Goal: Information Seeking & Learning: Find specific fact

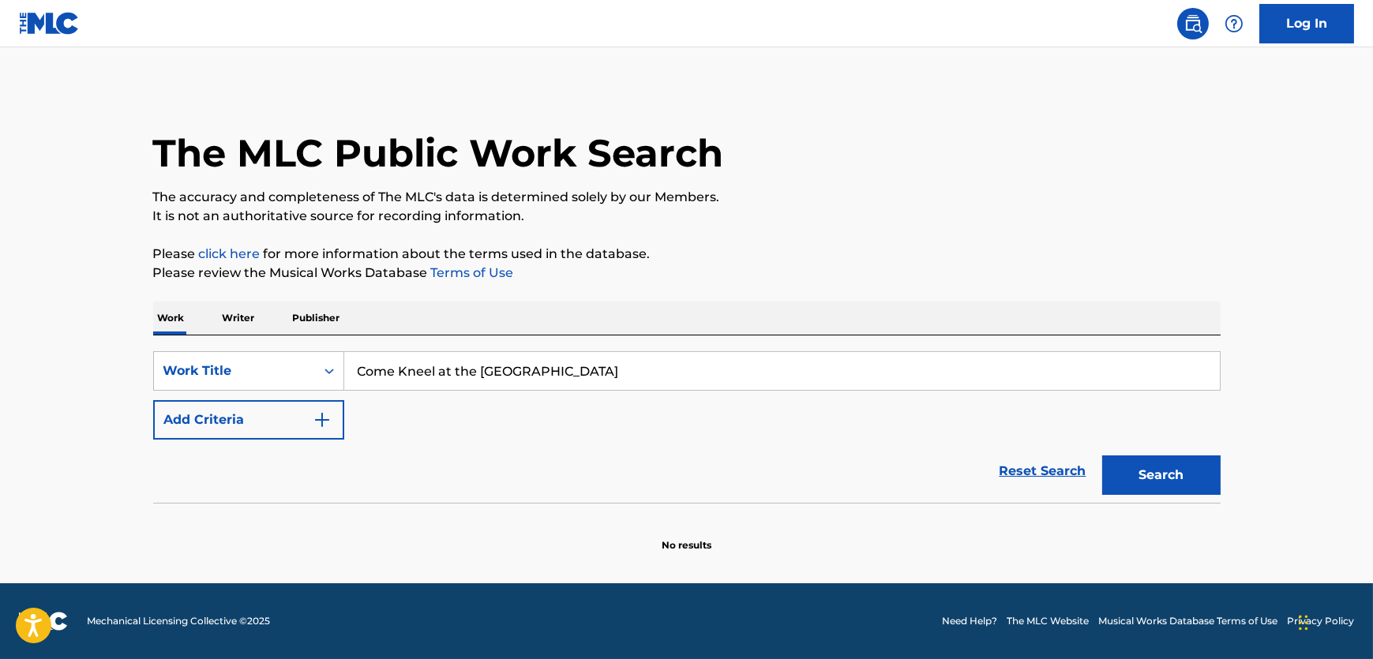
click at [286, 415] on button "Add Criteria" at bounding box center [248, 419] width 191 height 39
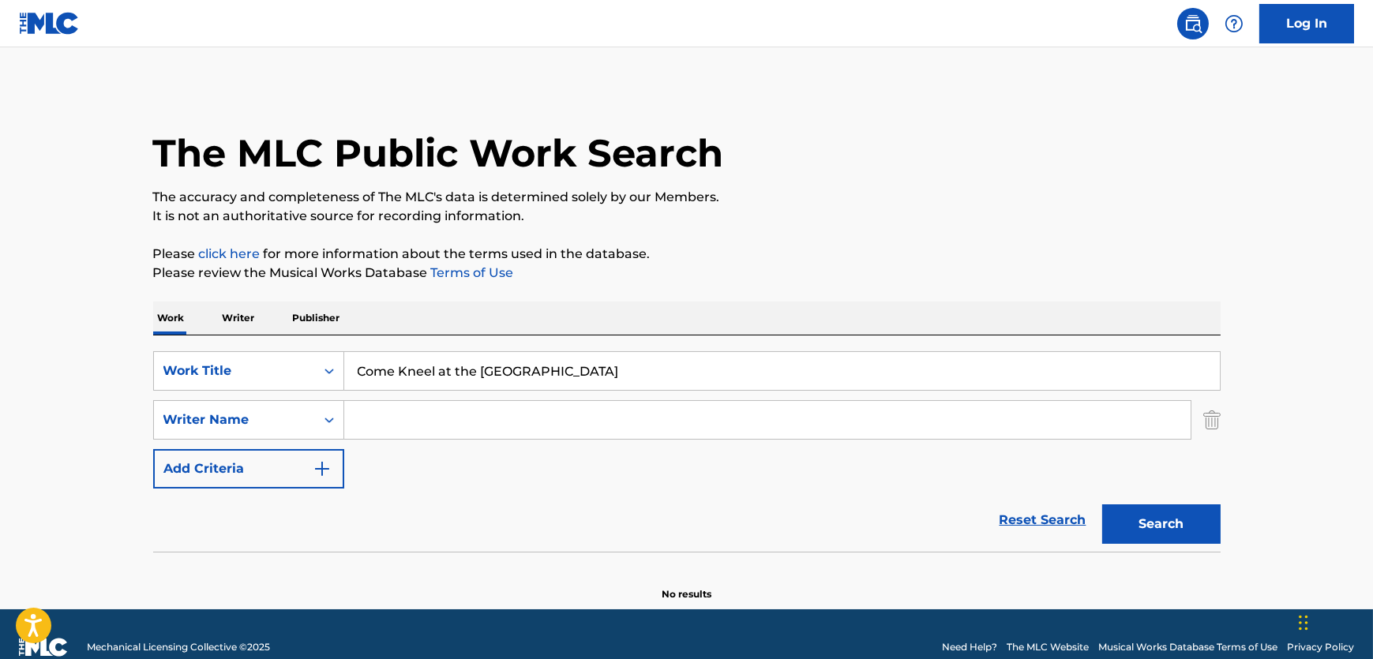
click at [436, 434] on input "Search Form" at bounding box center [767, 420] width 846 height 38
paste input "[PERSON_NAME]"
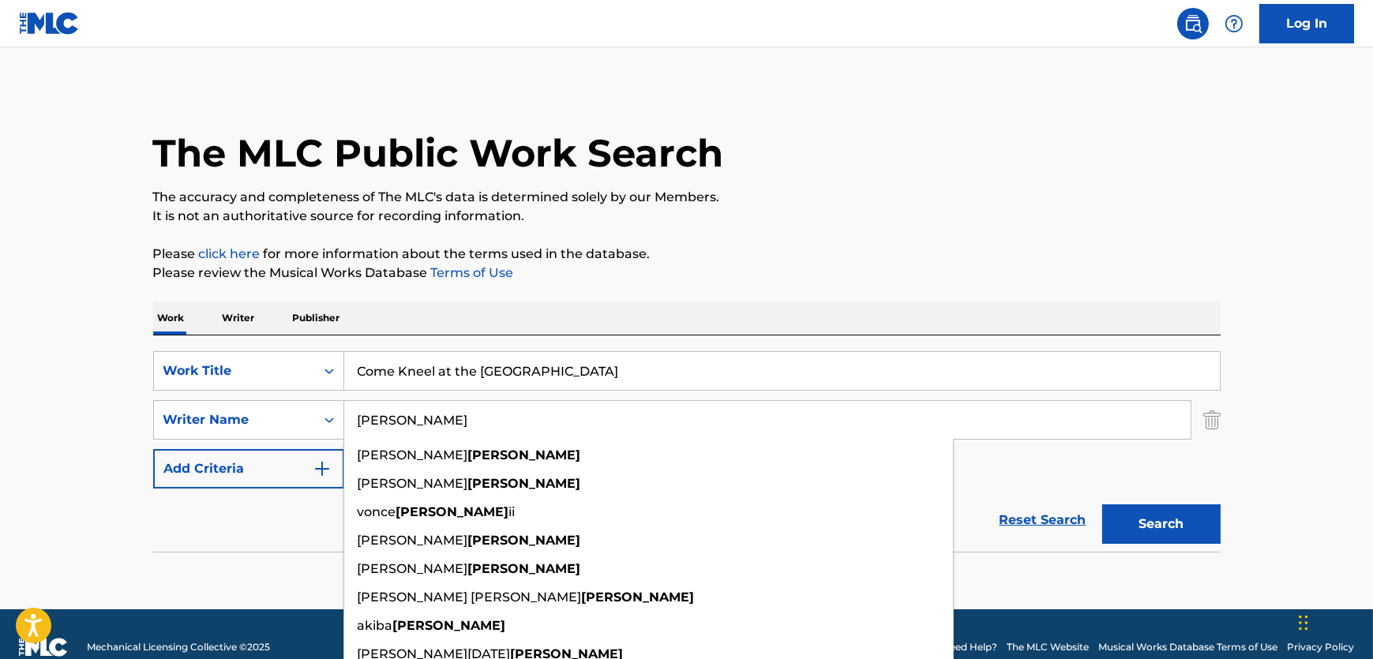
type input "[PERSON_NAME]"
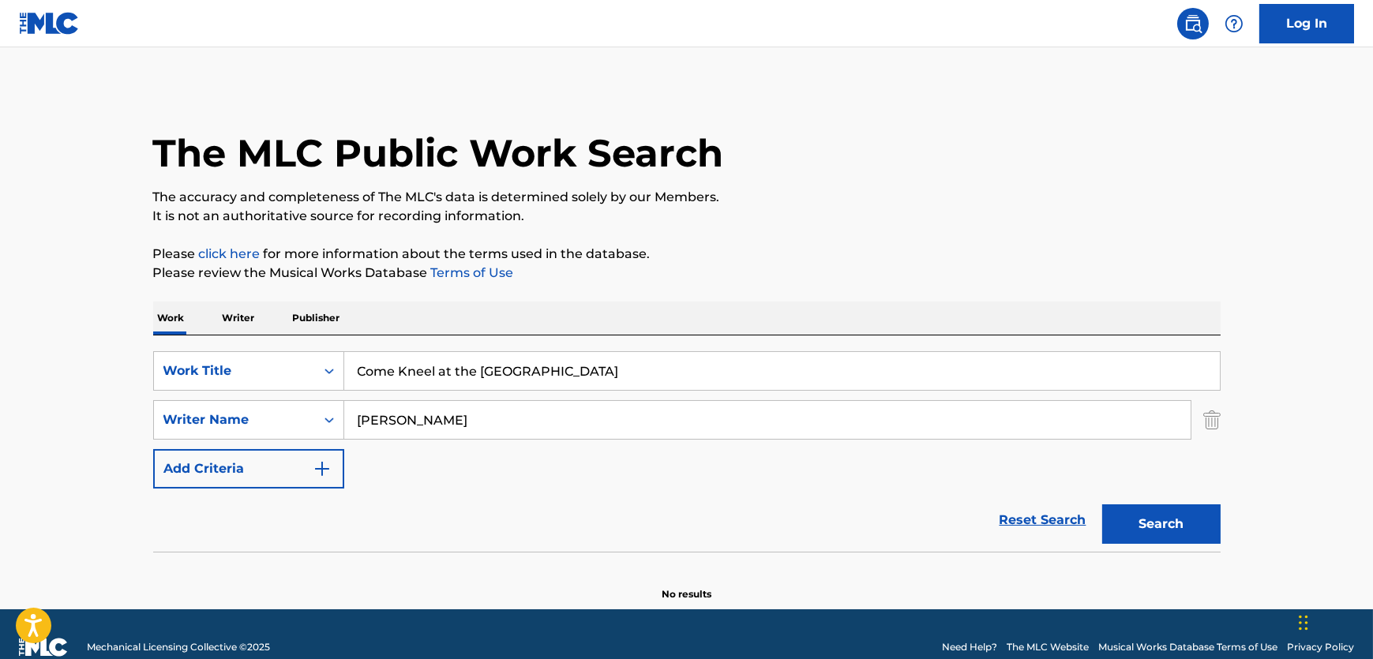
click at [1137, 506] on button "Search" at bounding box center [1161, 524] width 118 height 39
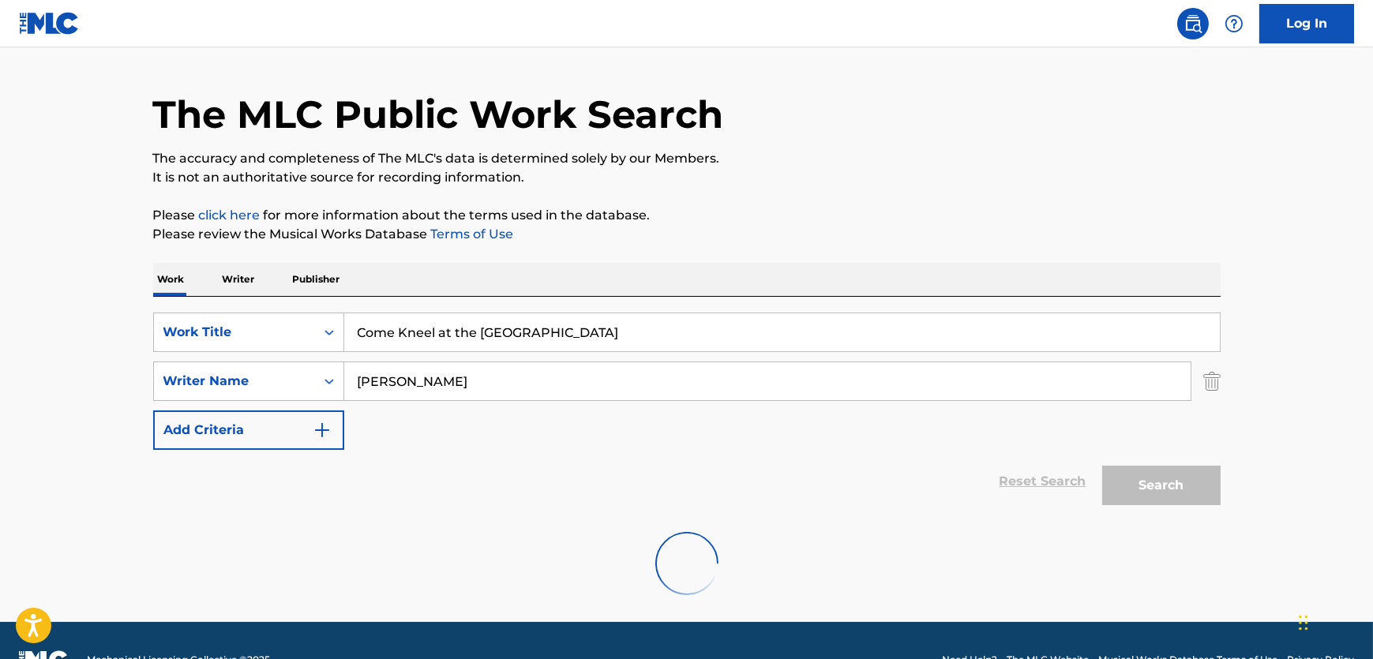
scroll to position [77, 0]
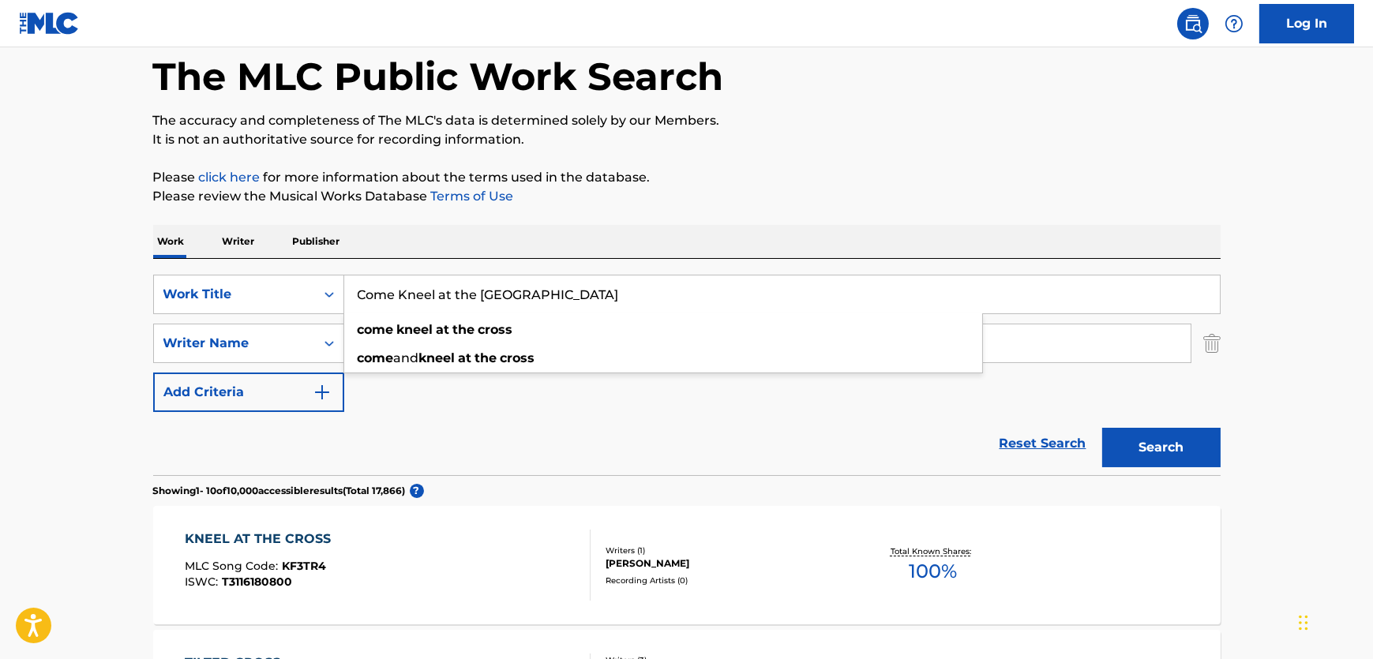
drag, startPoint x: 401, startPoint y: 295, endPoint x: 229, endPoint y: 269, distance: 174.1
click at [229, 269] on div "SearchWithCriteria481cf338-e310-485a-b848-32b2f2ab14e7 Work Title Come Kneel at…" at bounding box center [687, 367] width 1068 height 216
type input "Kneel at the Cross"
click at [1102, 428] on button "Search" at bounding box center [1161, 447] width 118 height 39
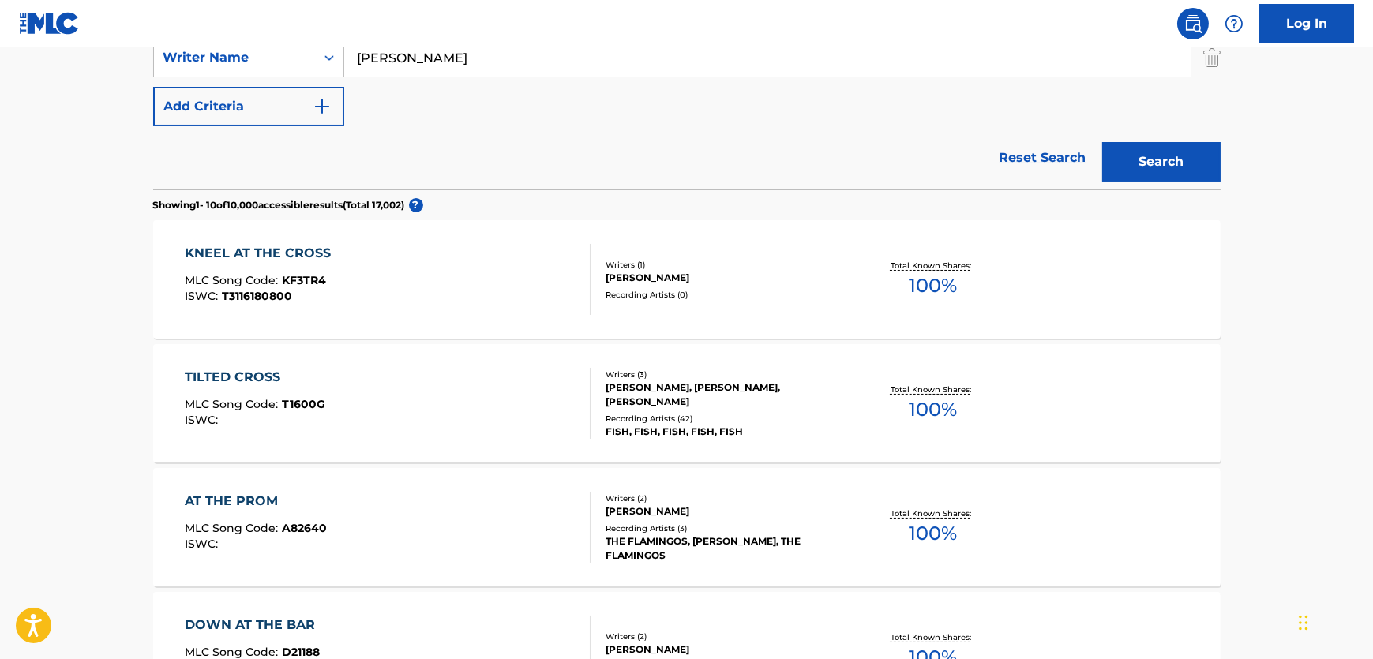
scroll to position [363, 0]
click at [455, 261] on div "KNEEL AT THE CROSS MLC Song Code : KF3TR4 ISWC : T3116180800" at bounding box center [388, 278] width 406 height 71
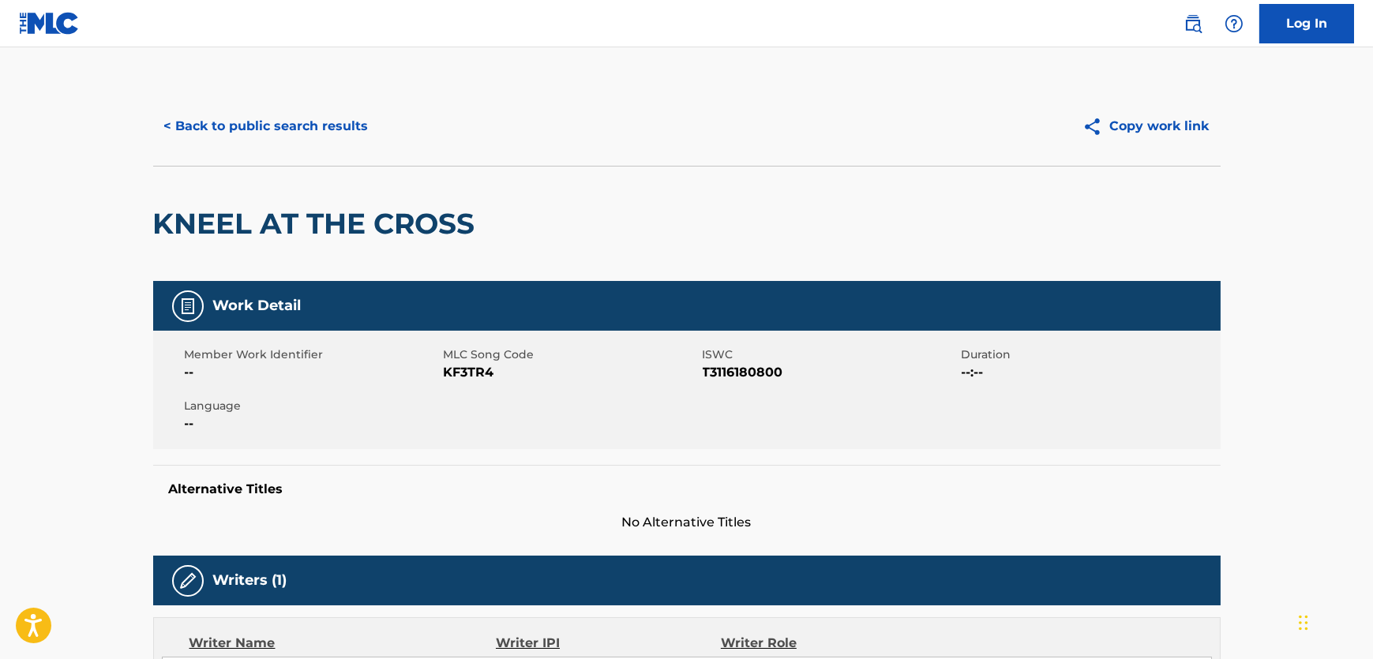
click at [298, 107] on button "< Back to public search results" at bounding box center [266, 126] width 227 height 39
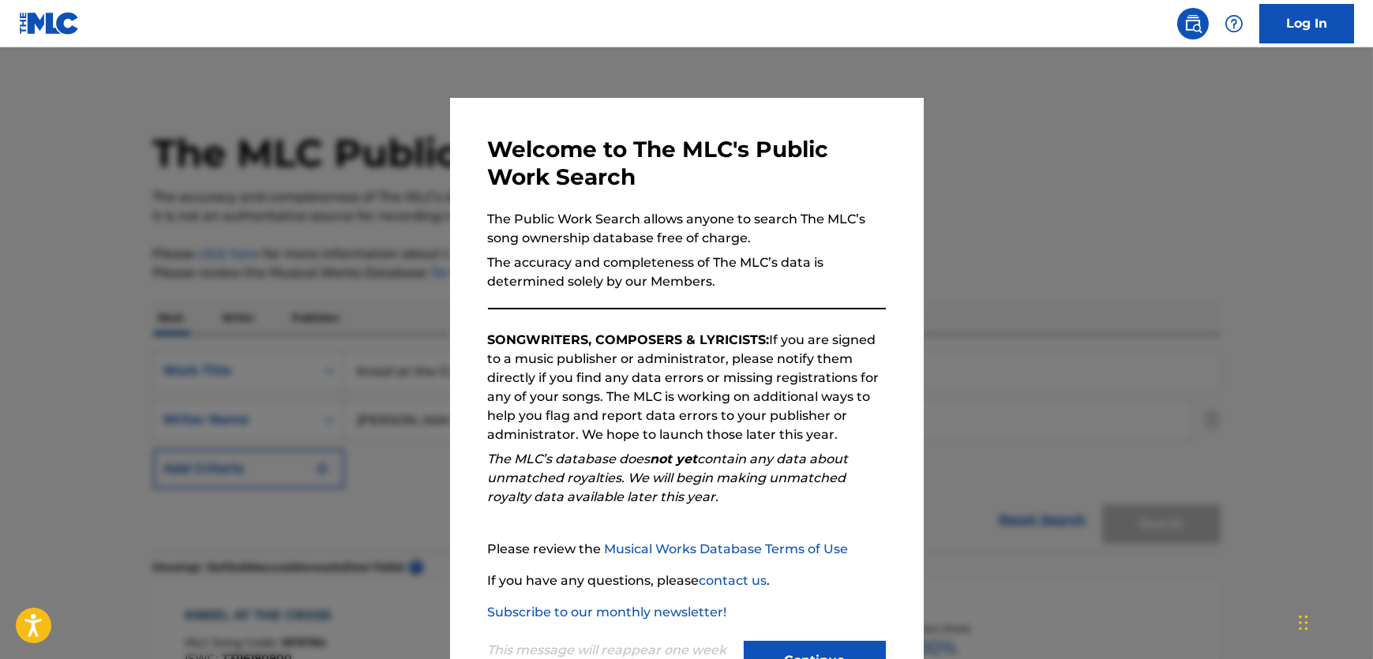
scroll to position [453, 0]
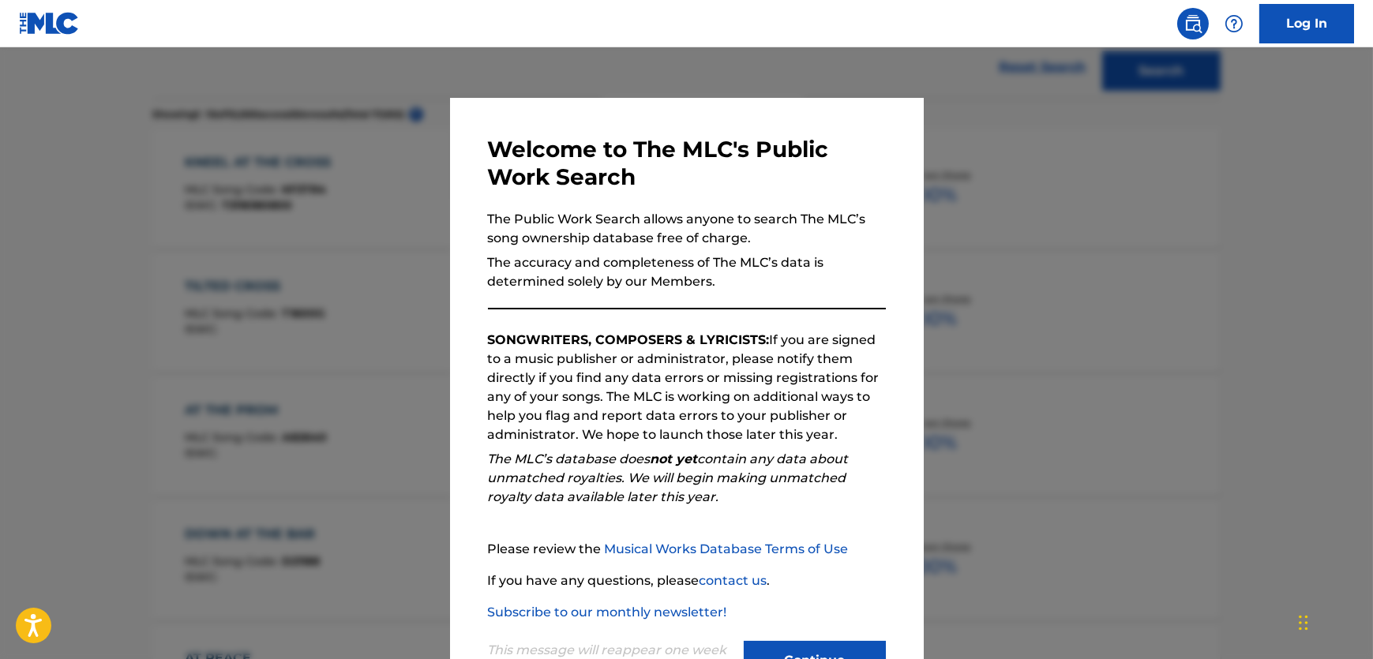
drag, startPoint x: 853, startPoint y: 650, endPoint x: 702, endPoint y: 539, distance: 187.0
click at [851, 650] on button "Continue" at bounding box center [815, 660] width 142 height 39
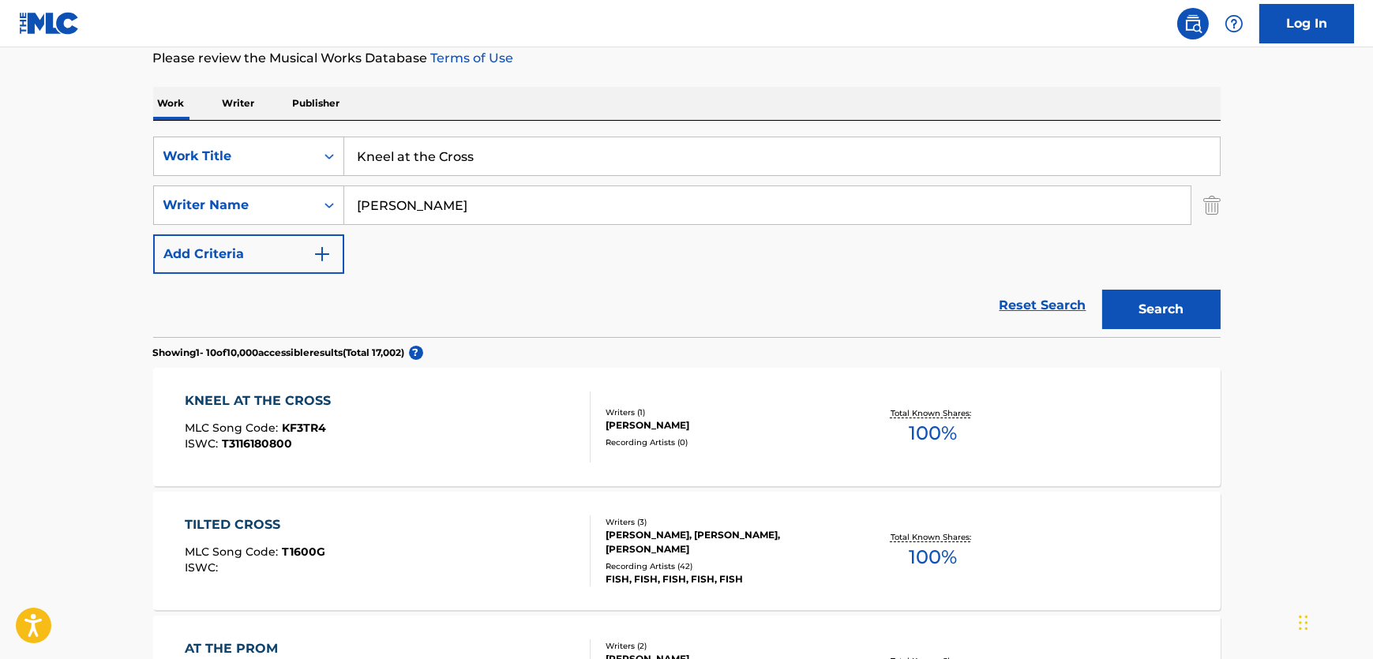
scroll to position [95, 0]
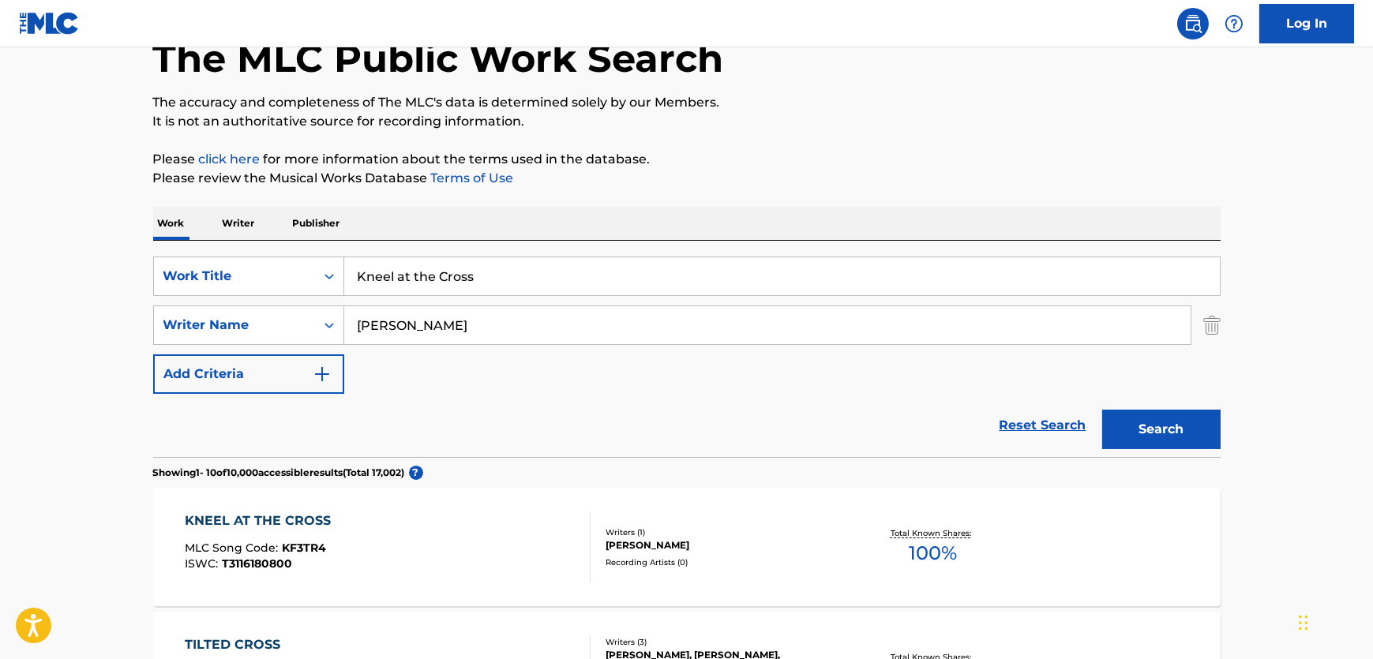
drag, startPoint x: 497, startPoint y: 276, endPoint x: 141, endPoint y: 275, distance: 355.3
paste input "This Is My Song"
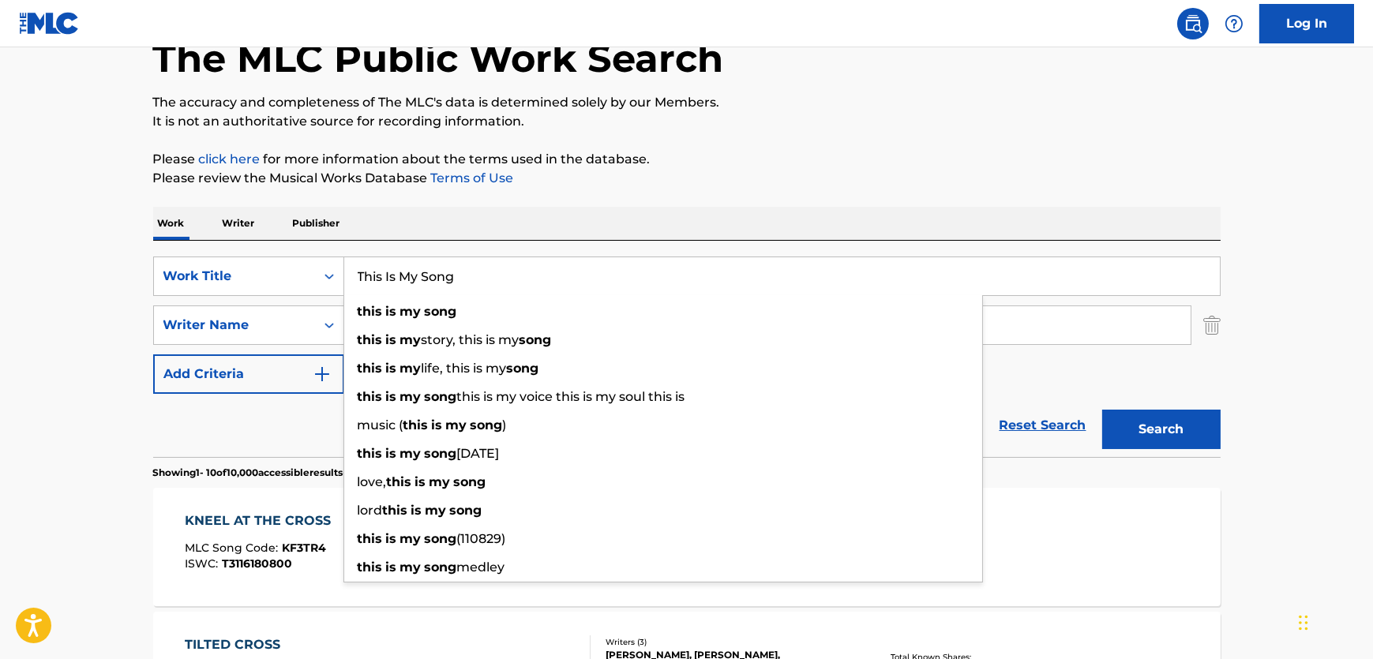
type input "This Is My Song"
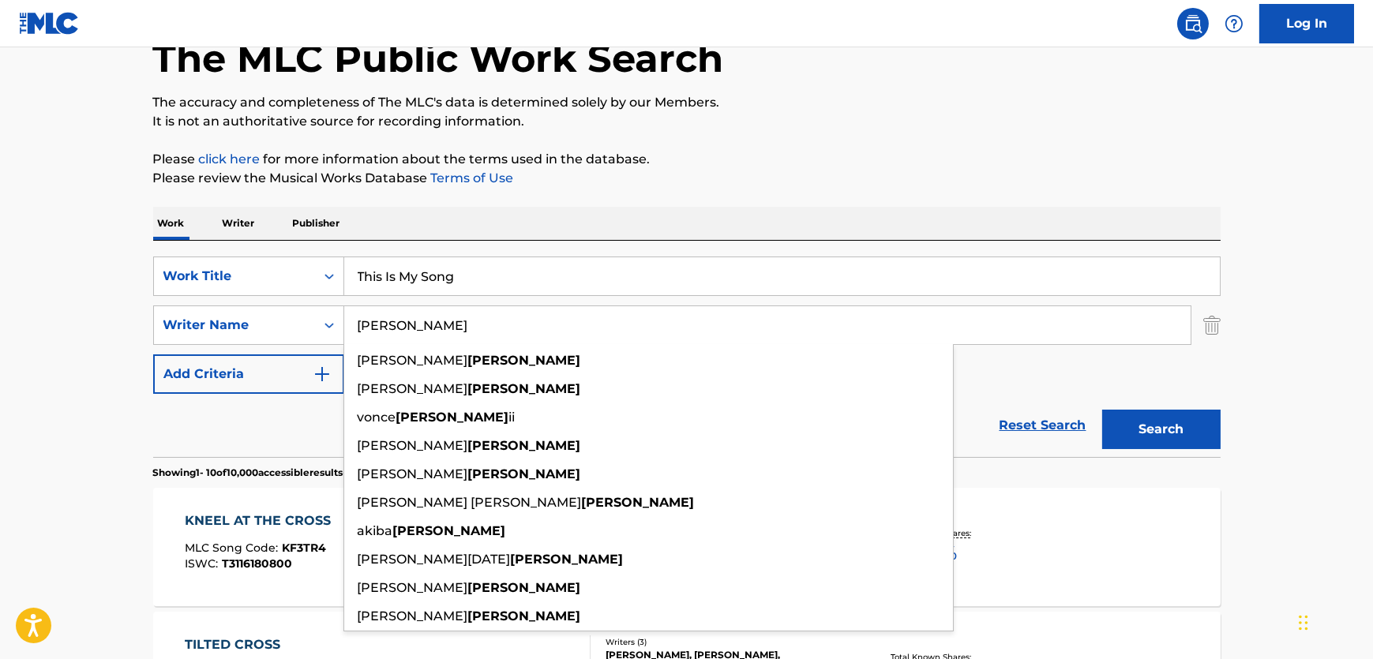
drag, startPoint x: 147, startPoint y: 336, endPoint x: 561, endPoint y: 355, distance: 414.2
paste input "Mauldi"
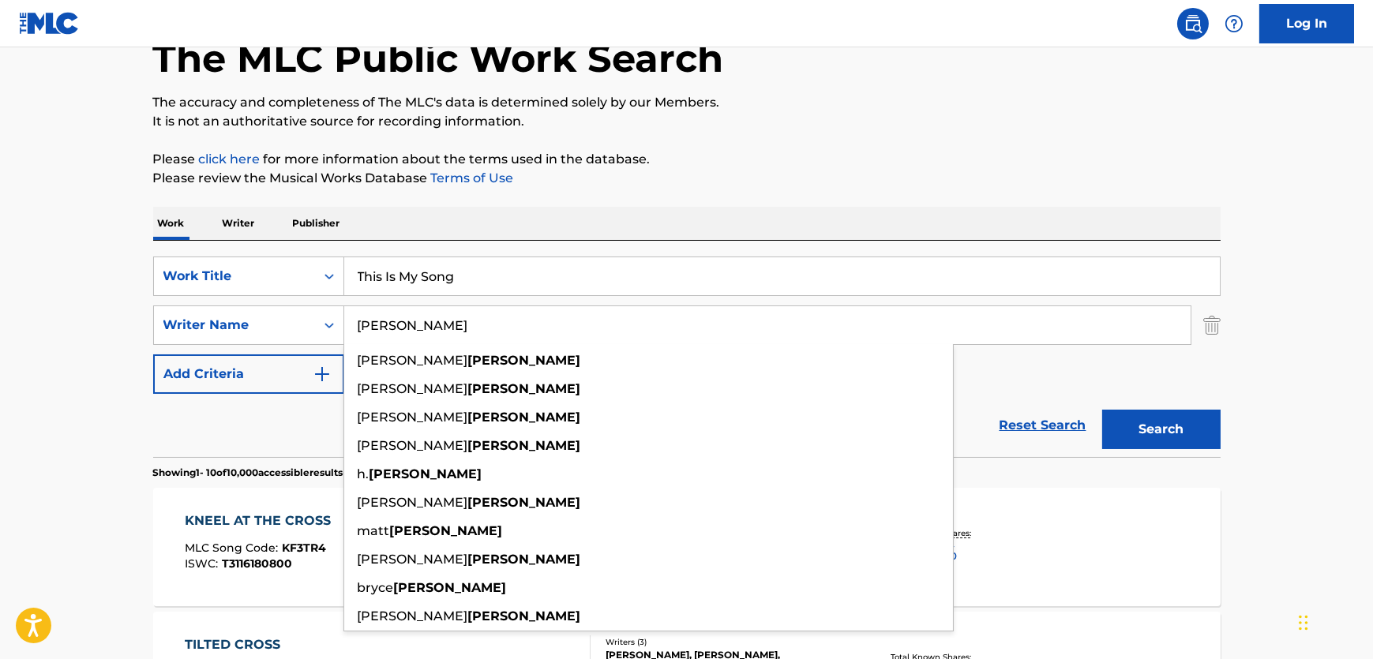
type input "[PERSON_NAME]"
click at [1154, 424] on button "Search" at bounding box center [1161, 429] width 118 height 39
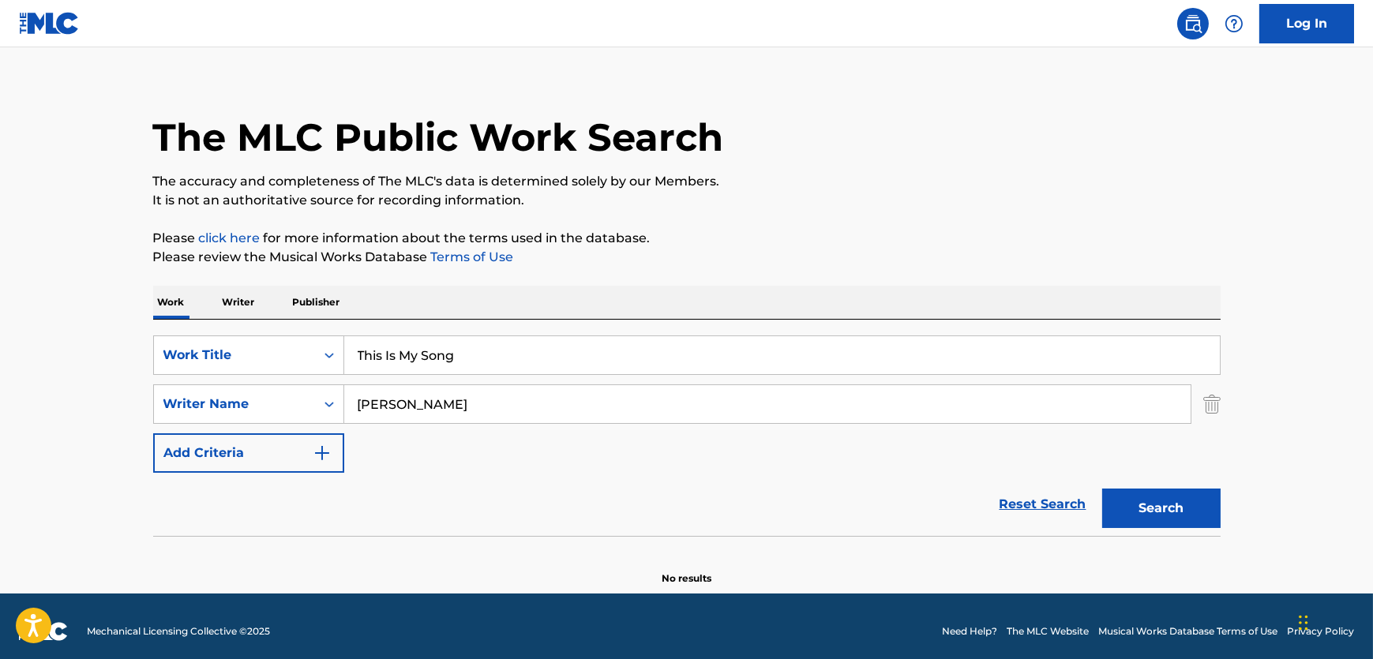
scroll to position [0, 0]
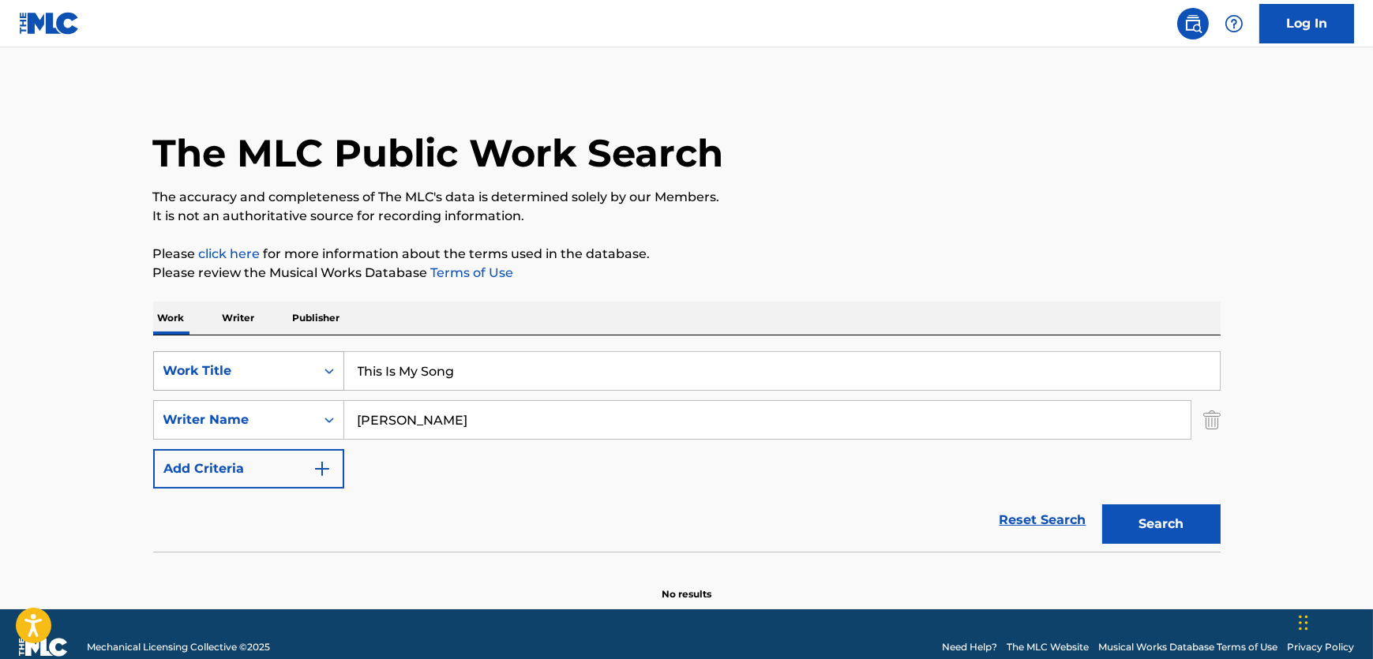
drag, startPoint x: 479, startPoint y: 384, endPoint x: 172, endPoint y: 380, distance: 307.2
click at [193, 376] on div "SearchWithCriteria481cf338-e310-485a-b848-32b2f2ab14e7 Work Title This Is My So…" at bounding box center [687, 370] width 1068 height 39
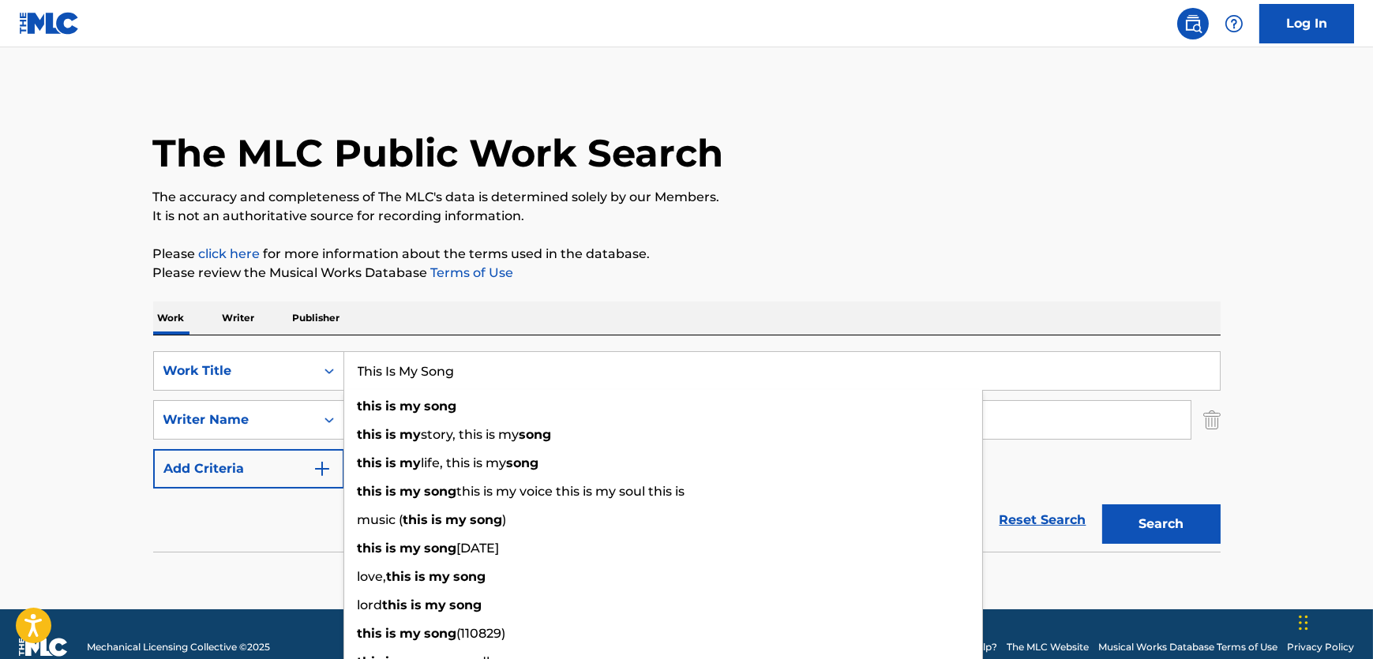
paste input "Children of the Night"
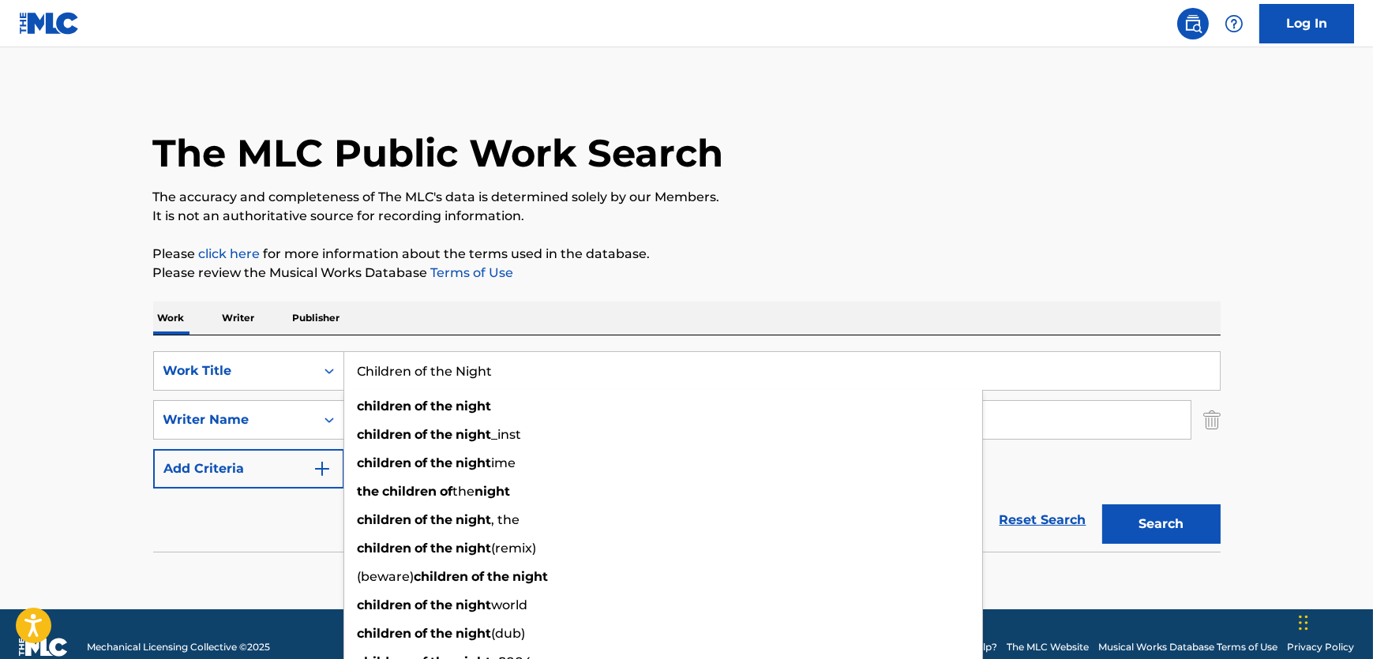
type input "Children of the Night"
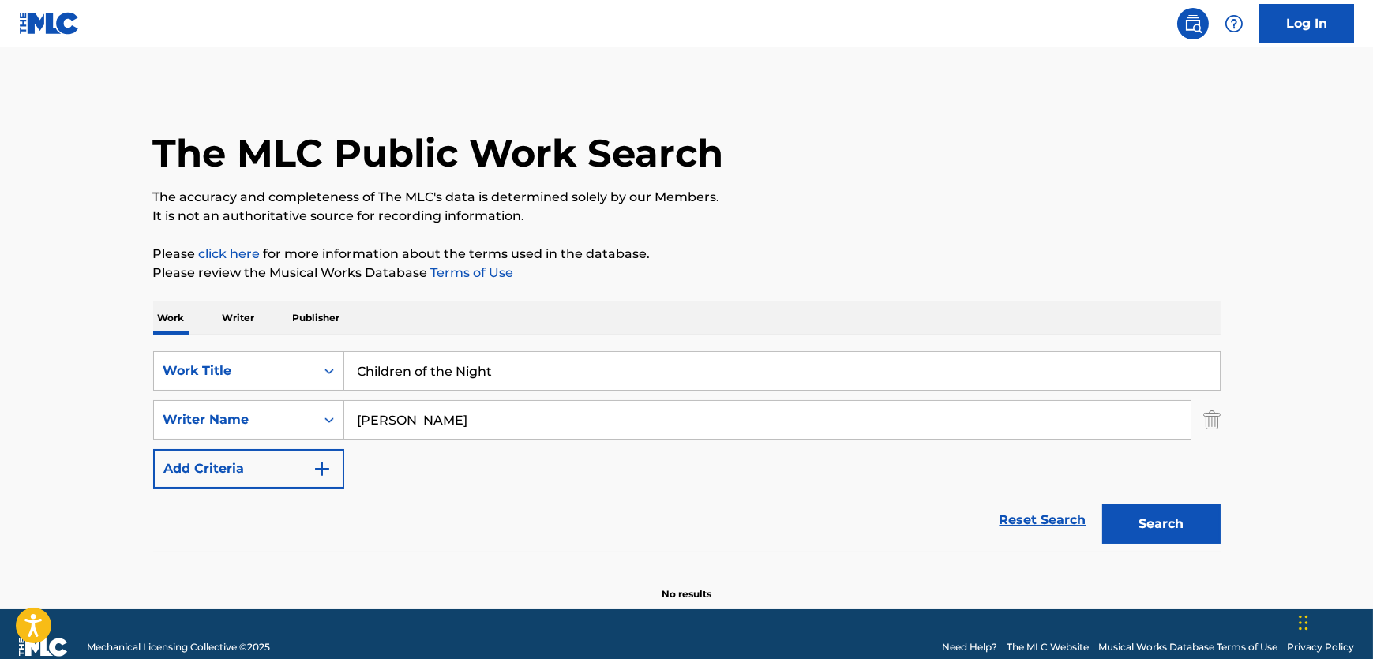
drag, startPoint x: 518, startPoint y: 401, endPoint x: 486, endPoint y: 411, distance: 33.0
click at [497, 407] on input "[PERSON_NAME]" at bounding box center [767, 420] width 846 height 38
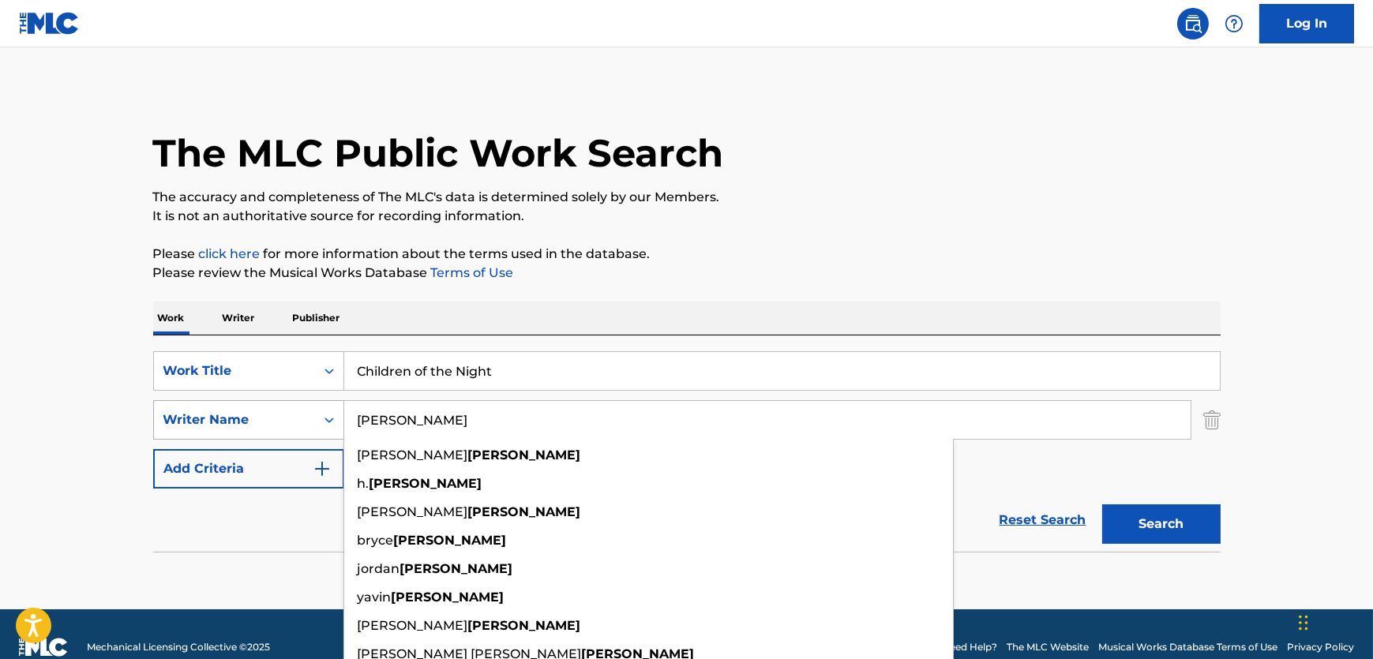
drag, startPoint x: 445, startPoint y: 425, endPoint x: 179, endPoint y: 426, distance: 266.1
click at [179, 426] on div "SearchWithCriteriad6667b82-5310-4e4b-b050-fcce6c0b2bb4 Writer Name [PERSON_NAME…" at bounding box center [687, 419] width 1068 height 39
paste input "Shorter"
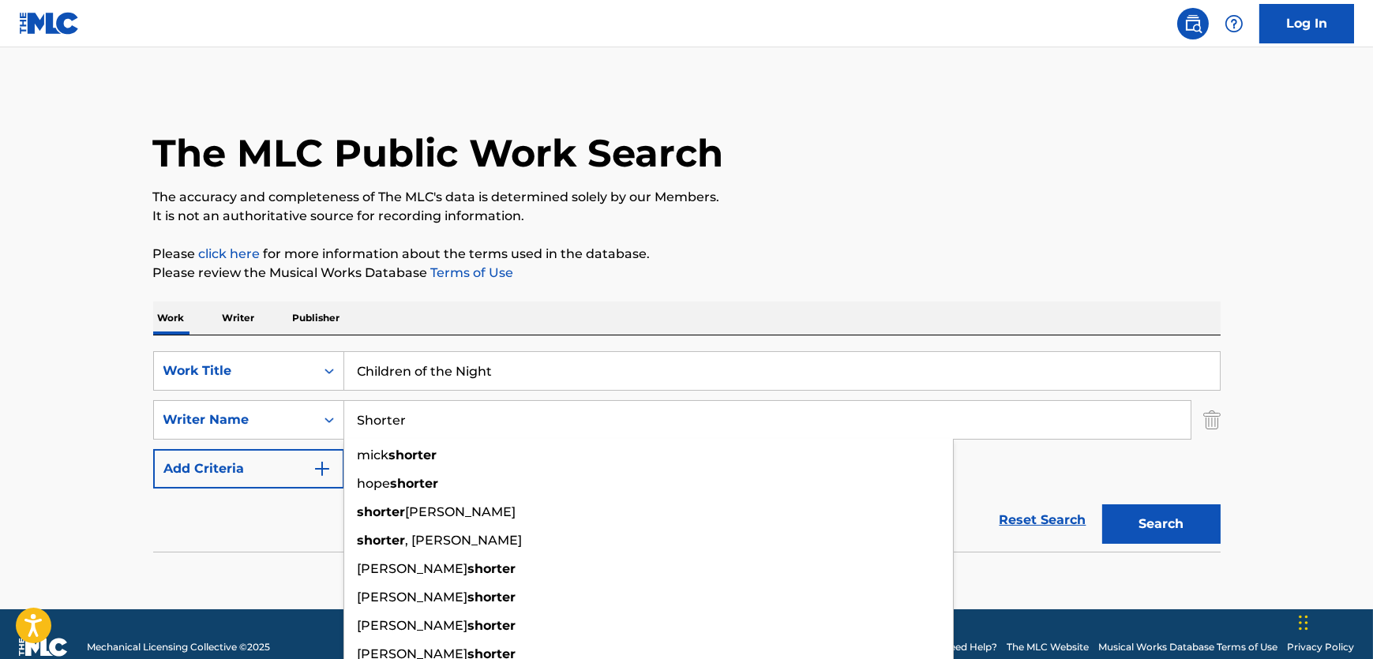
type input "Shorter"
click at [1147, 521] on button "Search" at bounding box center [1161, 524] width 118 height 39
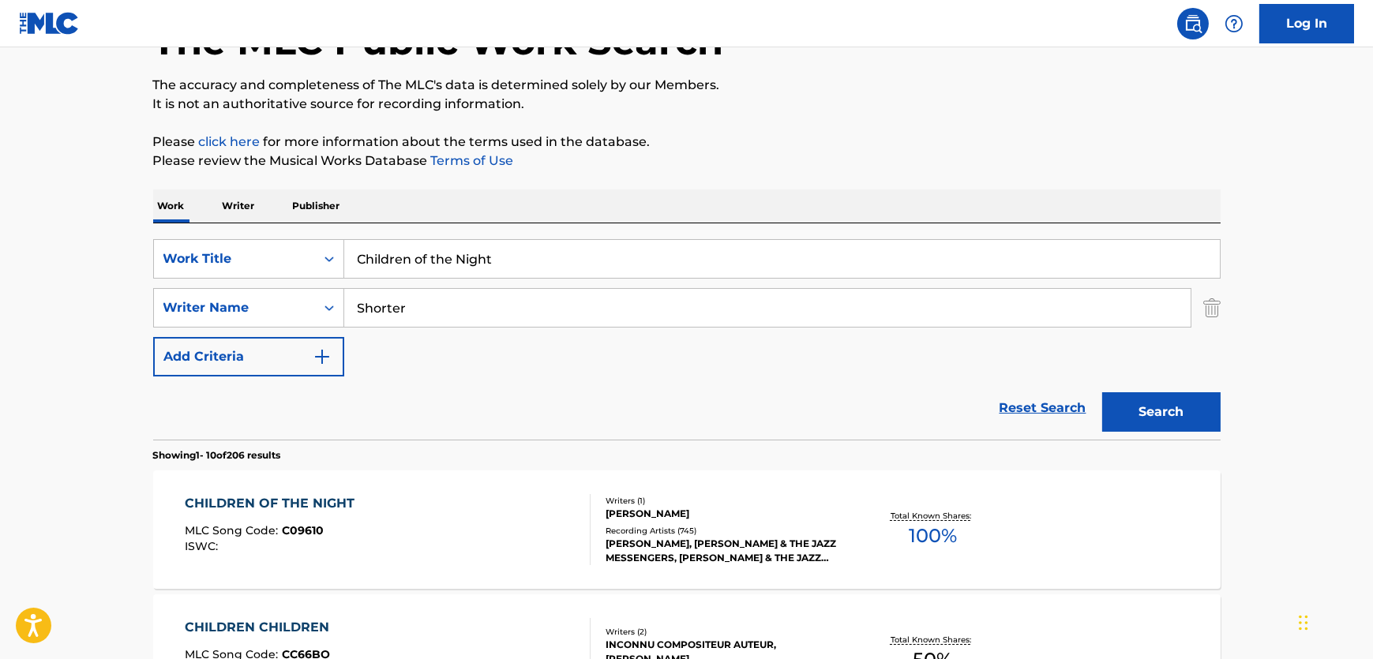
scroll to position [220, 0]
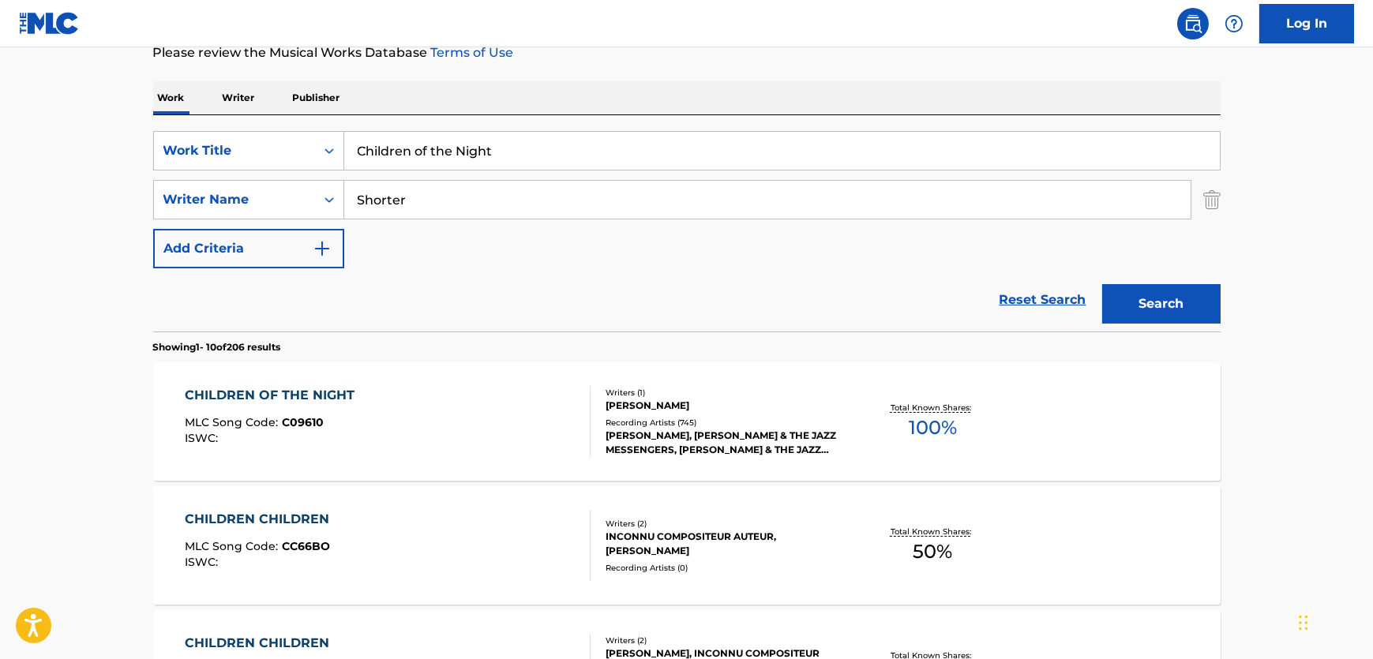
click at [435, 417] on div "CHILDREN OF THE NIGHT MLC Song Code : C09610 ISWC :" at bounding box center [388, 421] width 406 height 71
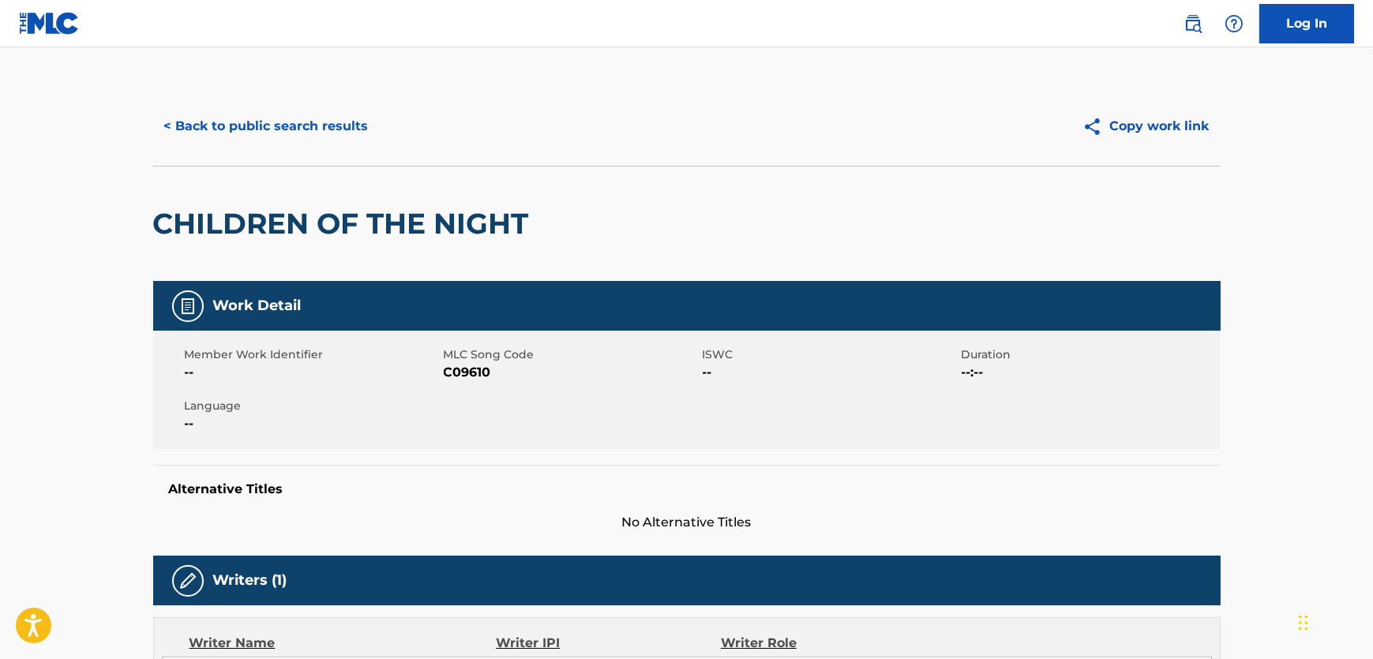
click at [475, 371] on span "C09610" at bounding box center [571, 372] width 255 height 19
copy span "C09610"
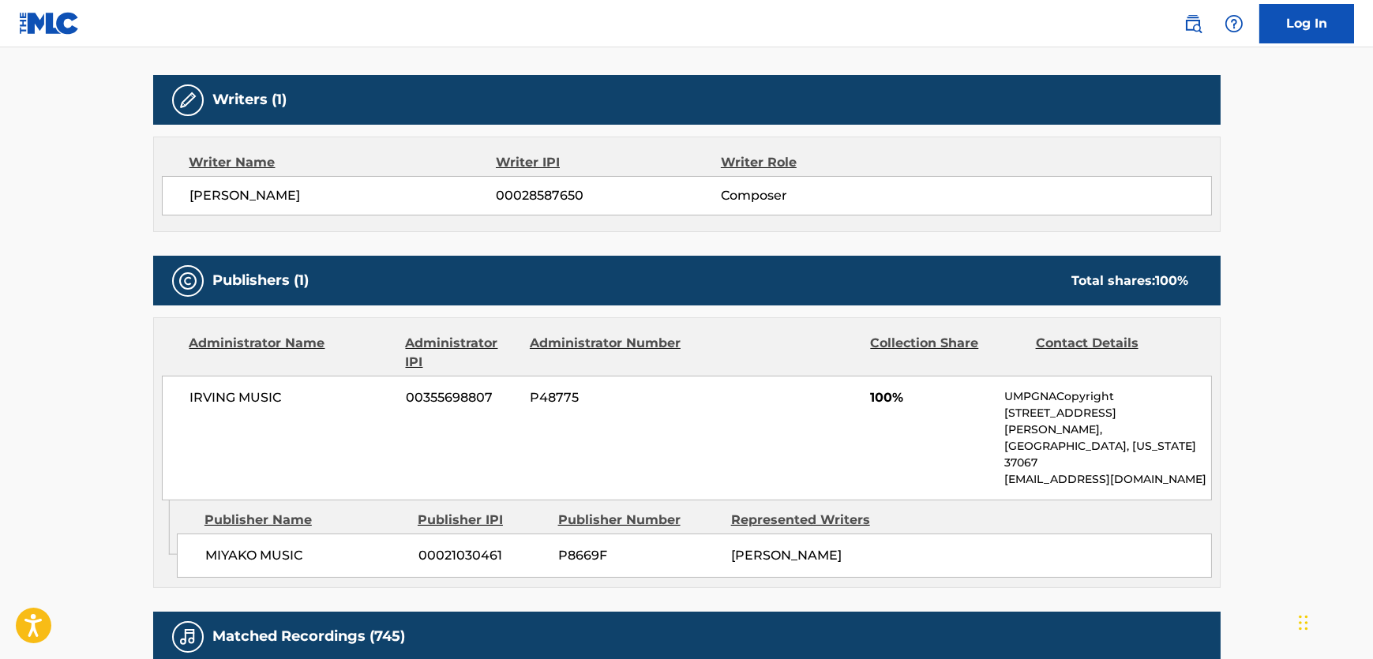
scroll to position [574, 0]
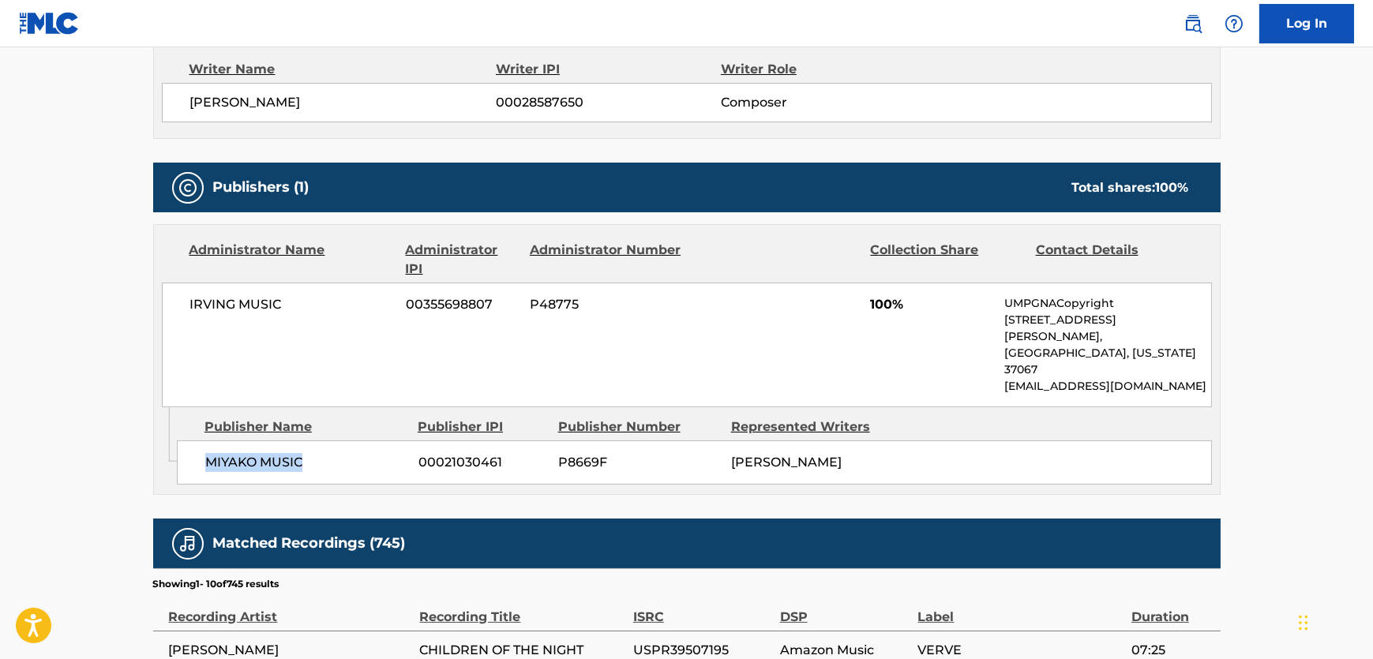
drag, startPoint x: 243, startPoint y: 432, endPoint x: 210, endPoint y: 436, distance: 33.4
click at [210, 453] on span "MIYAKO MUSIC" at bounding box center [305, 462] width 201 height 19
copy span "MIYAKO MUSIC"
drag, startPoint x: 320, startPoint y: 311, endPoint x: 141, endPoint y: 315, distance: 178.5
click at [141, 315] on div "< Back to public search results Copy work link CHILDREN OF THE NIGHT Work Detai…" at bounding box center [686, 307] width 1105 height 1588
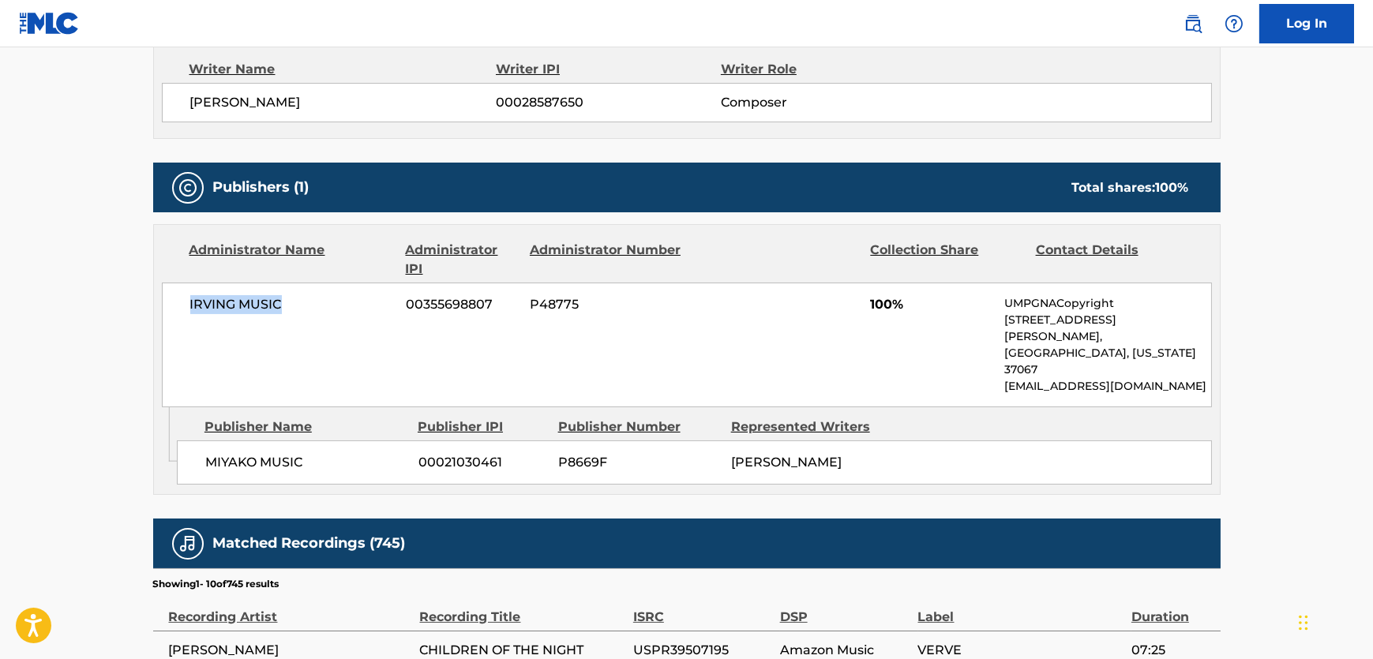
copy span "IRVING MUSIC"
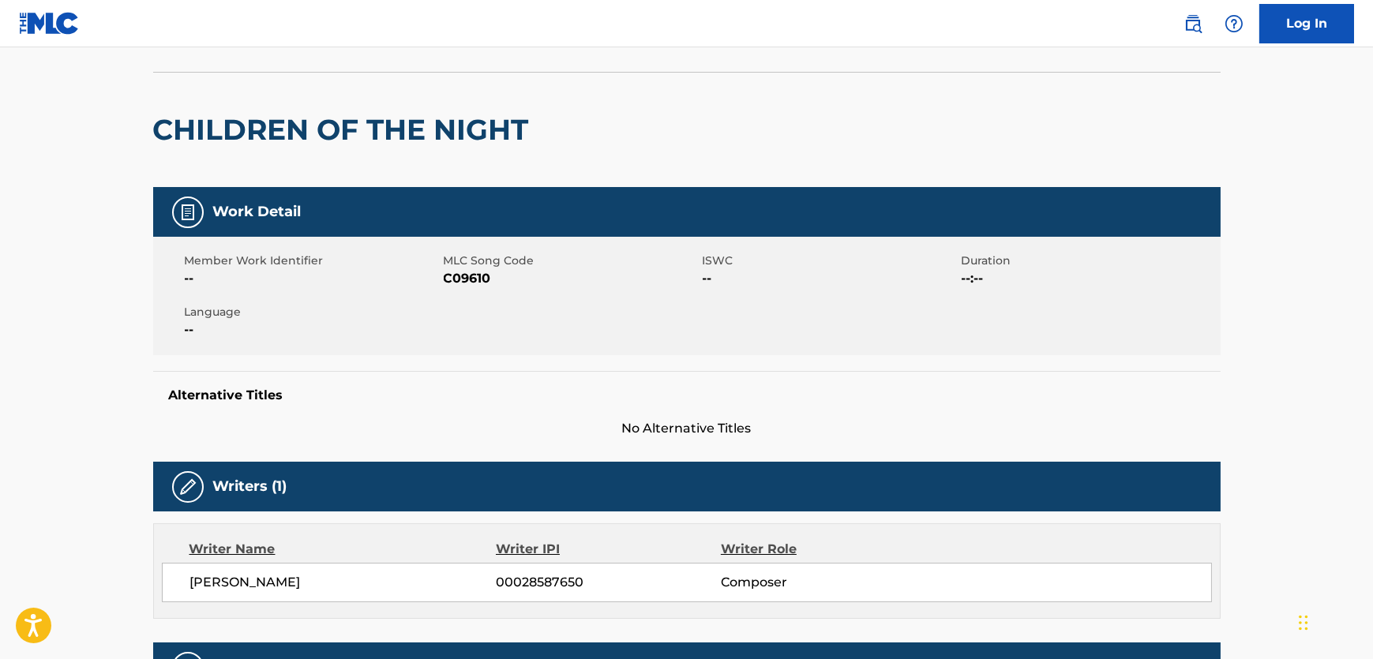
scroll to position [0, 0]
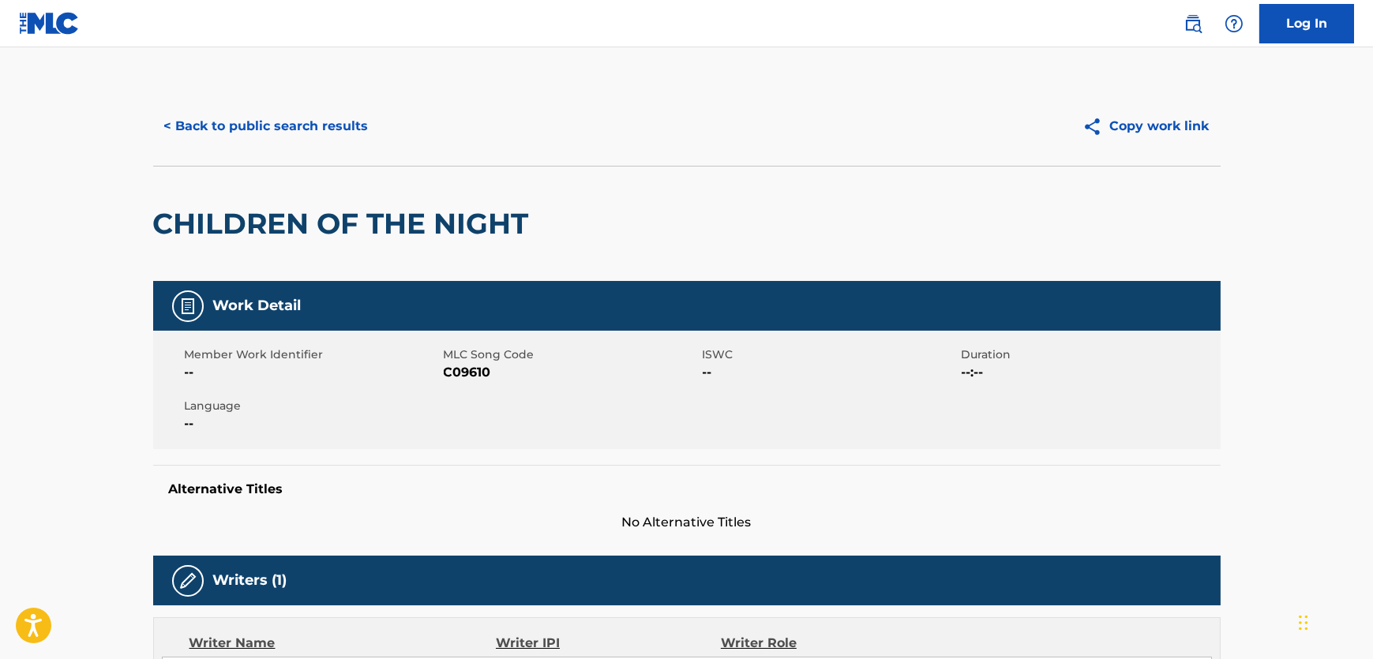
click at [308, 126] on button "< Back to public search results" at bounding box center [266, 126] width 227 height 39
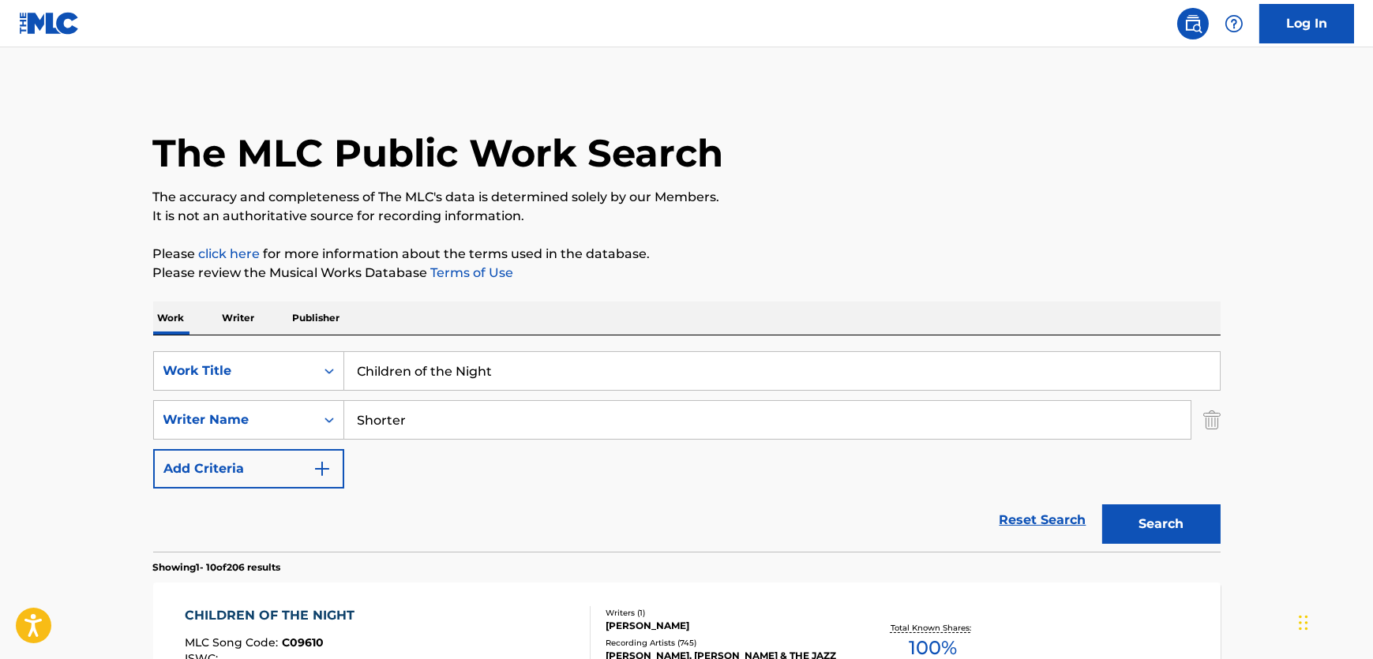
scroll to position [220, 0]
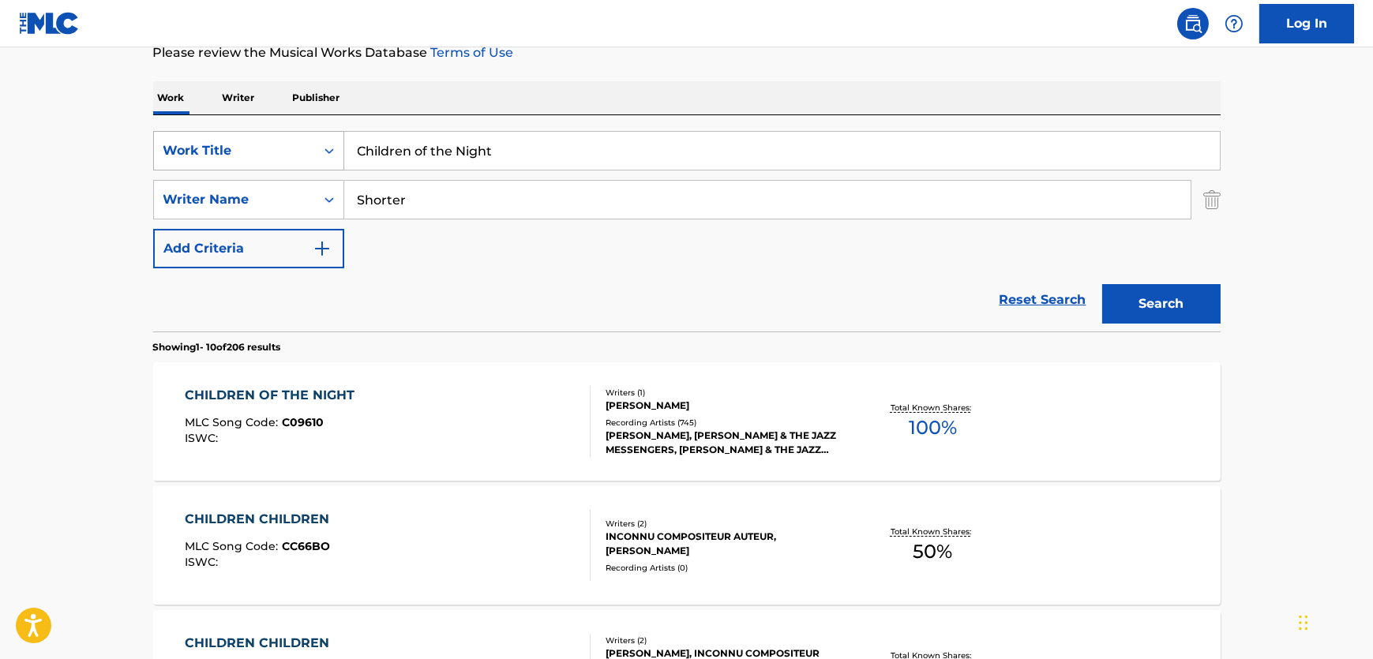
drag, startPoint x: 550, startPoint y: 138, endPoint x: 166, endPoint y: 159, distance: 385.1
click at [191, 156] on div "SearchWithCriteria481cf338-e310-485a-b848-32b2f2ab14e7 Work Title Children of t…" at bounding box center [687, 150] width 1068 height 39
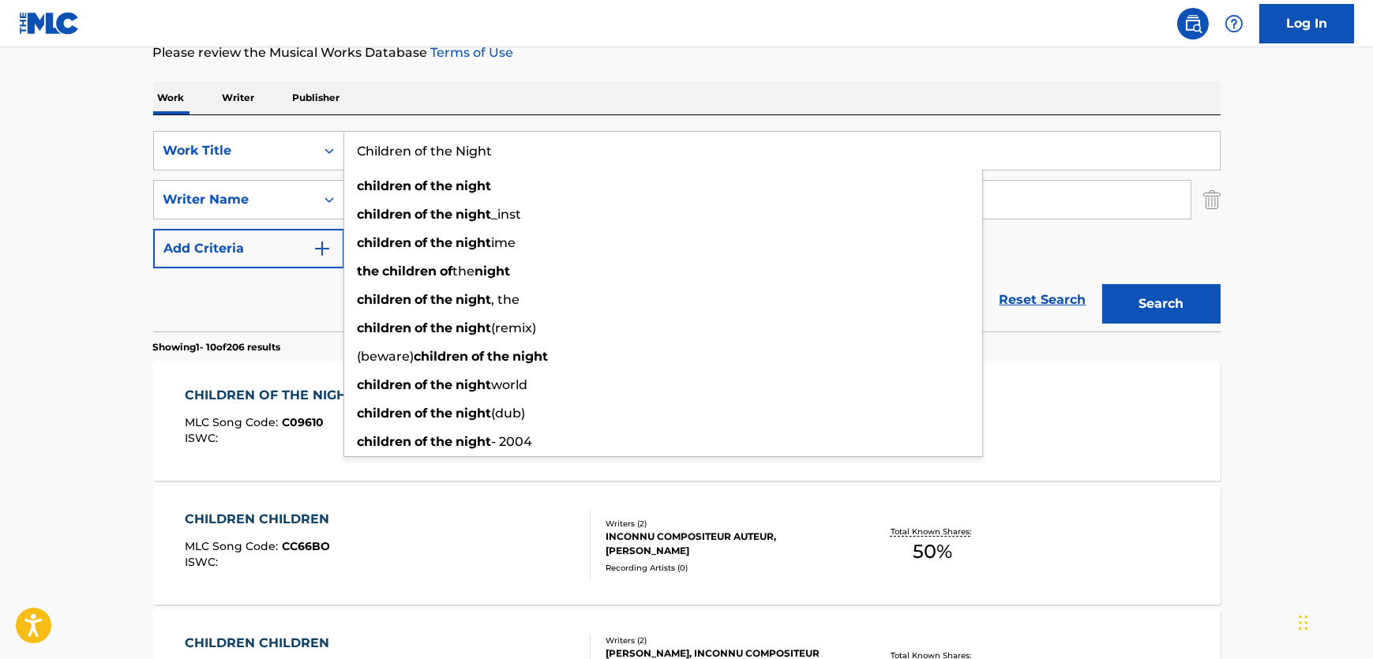
paste input "Flamingo"
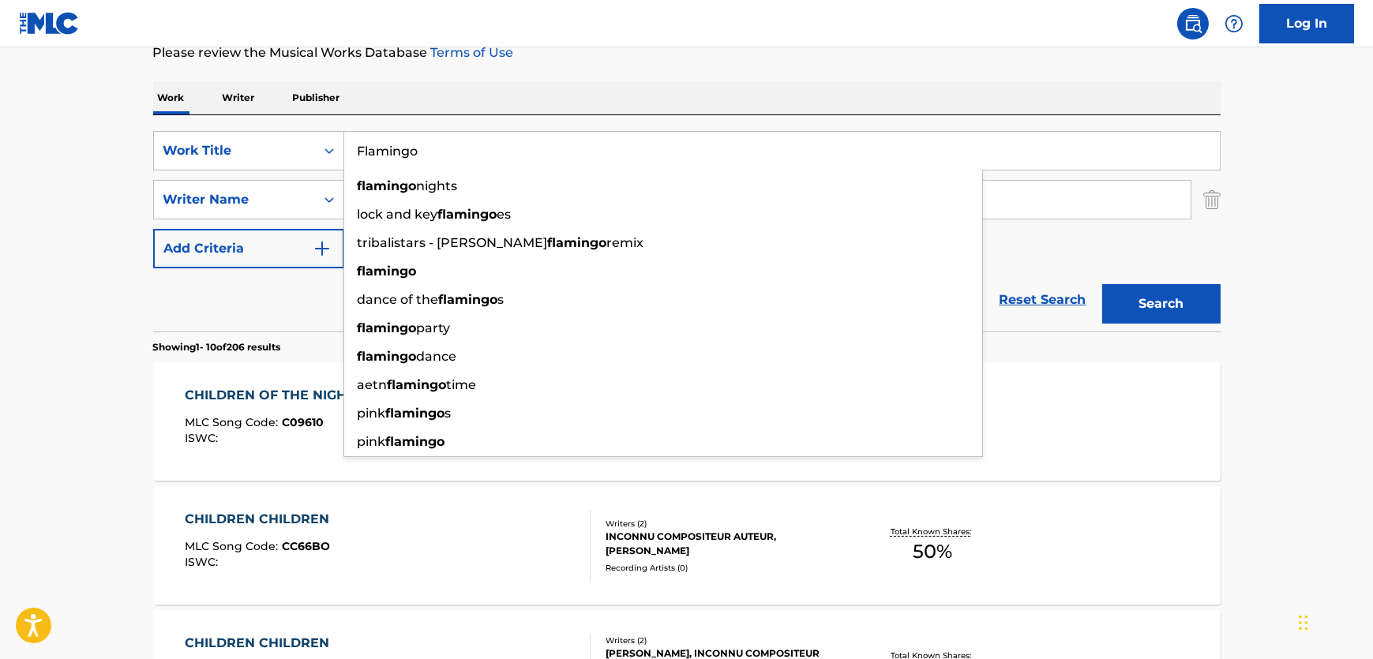
type input "Flamingo"
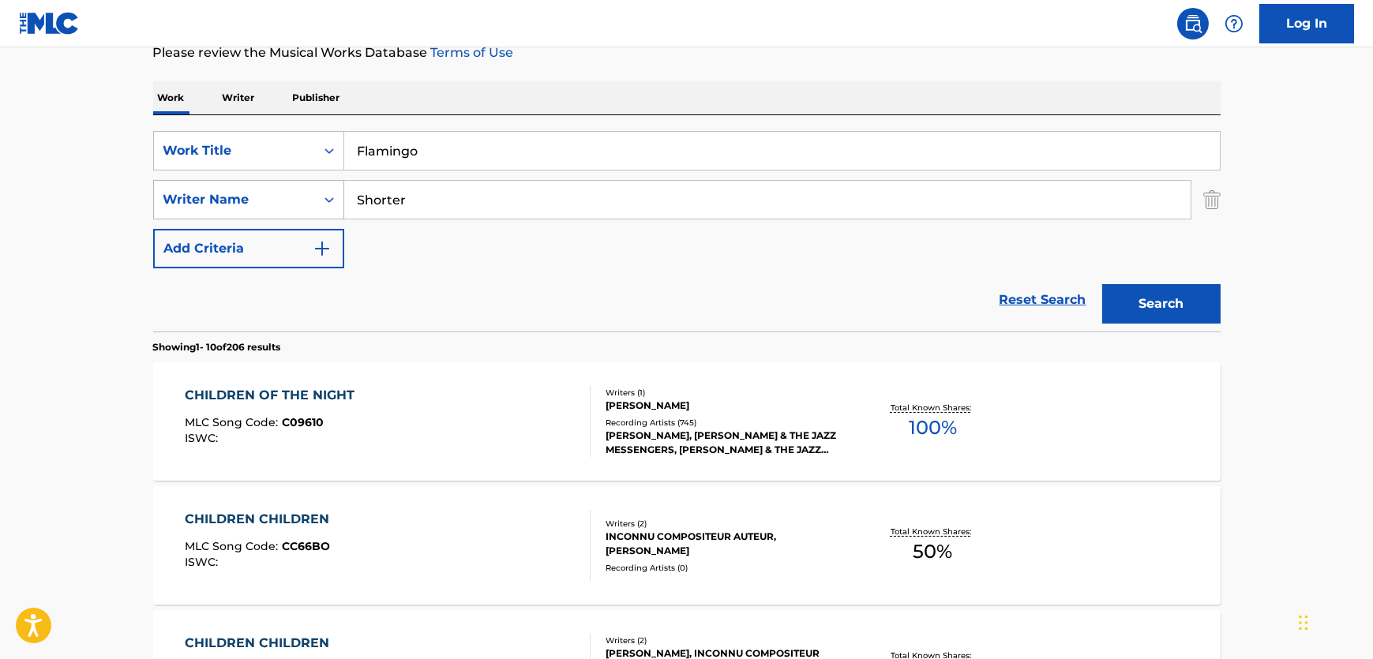
drag, startPoint x: 539, startPoint y: 190, endPoint x: 186, endPoint y: 196, distance: 353.0
click at [167, 193] on div "SearchWithCriteriad6667b82-5310-4e4b-b050-fcce6c0b2bb4 Writer Name Shorter" at bounding box center [687, 199] width 1068 height 39
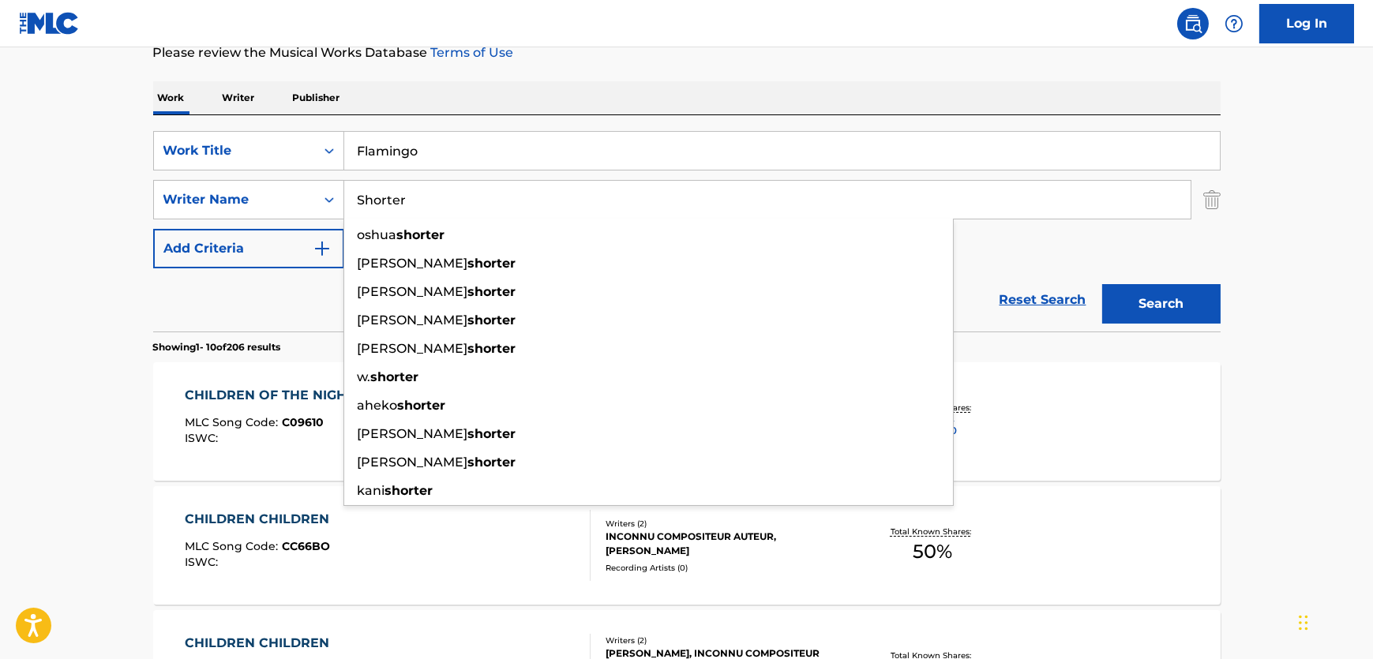
paste input "[PERSON_NAME]"
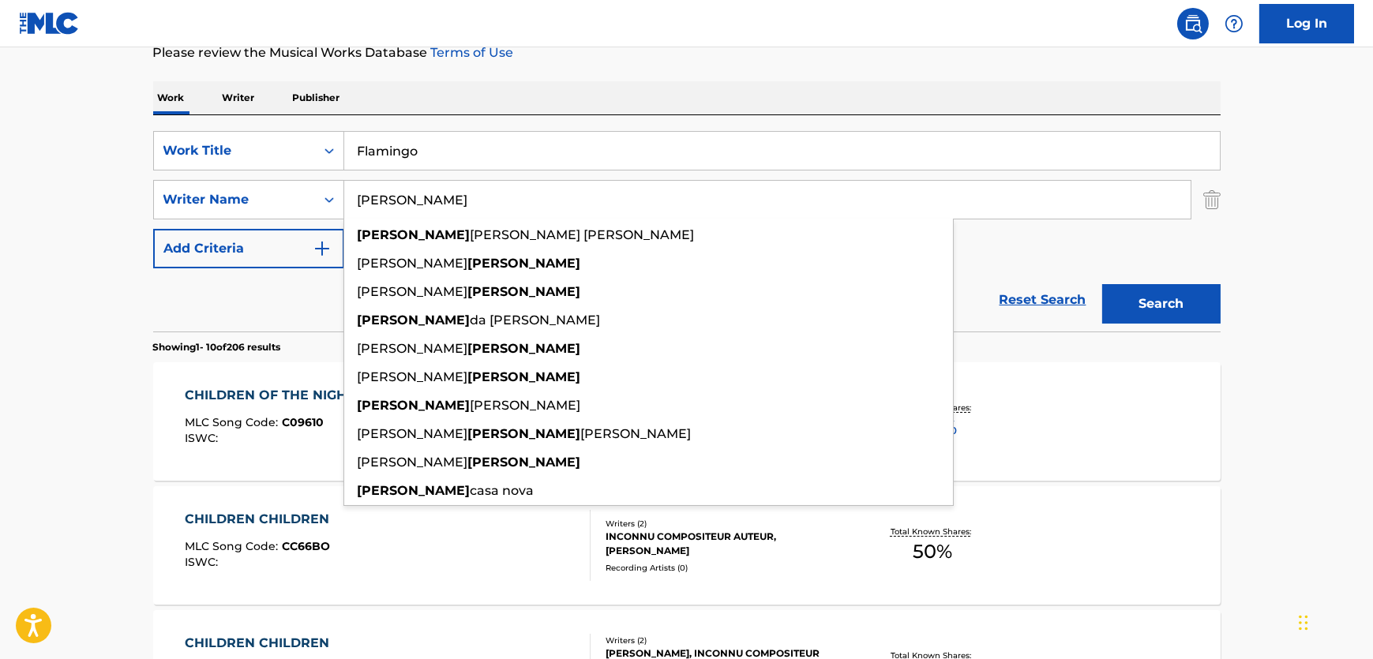
type input "[PERSON_NAME]"
click at [1191, 309] on button "Search" at bounding box center [1161, 303] width 118 height 39
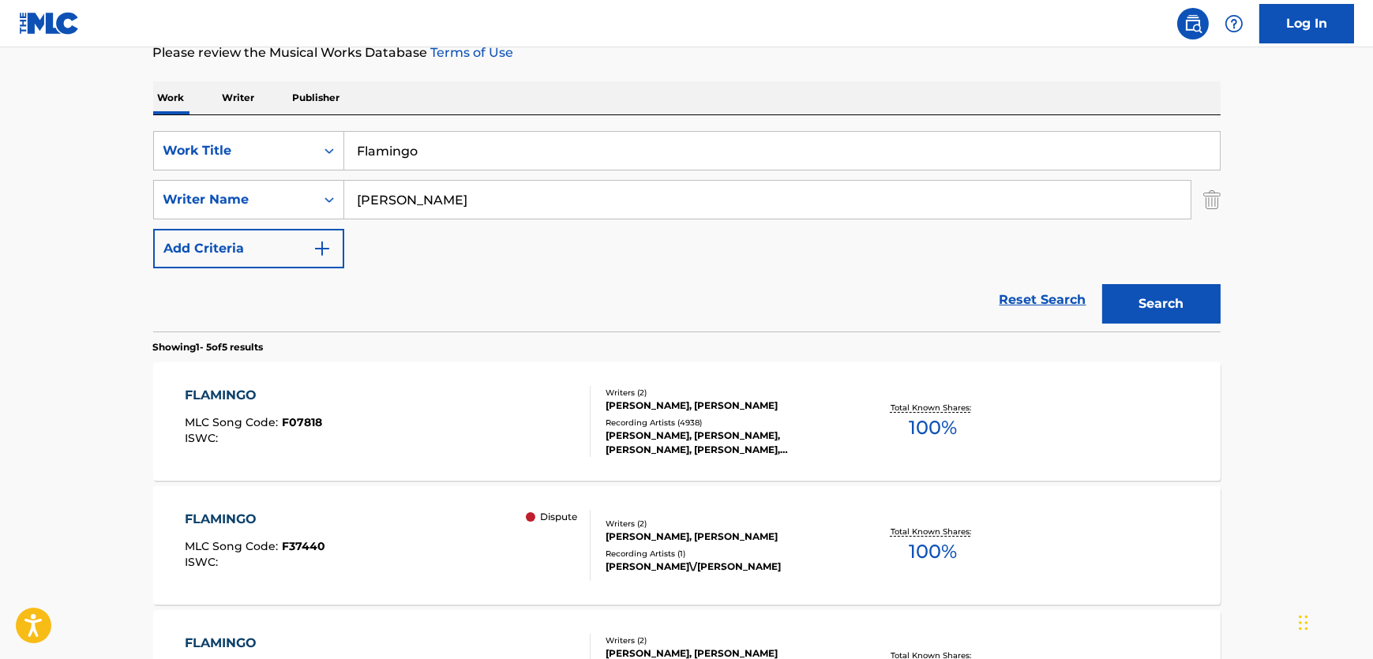
click at [399, 409] on div "FLAMINGO MLC Song Code : F07818 ISWC :" at bounding box center [388, 421] width 406 height 71
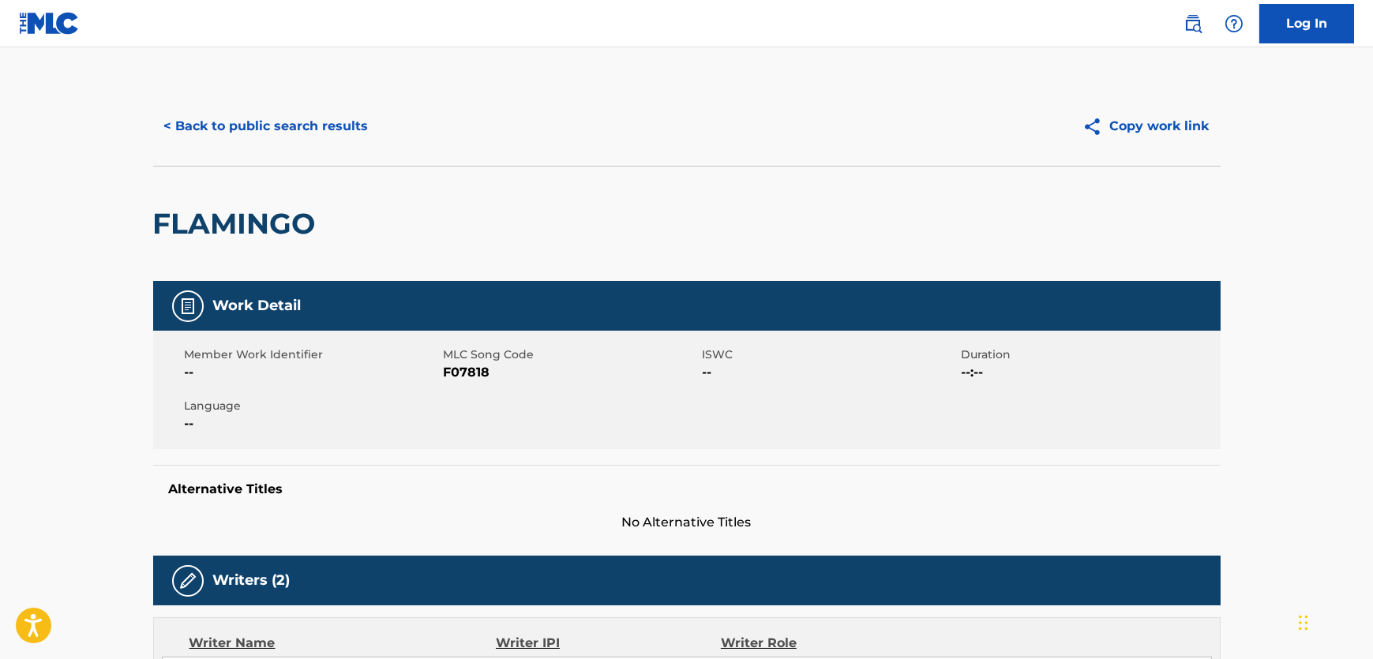
click at [451, 363] on span "F07818" at bounding box center [571, 372] width 255 height 19
copy span "F07818"
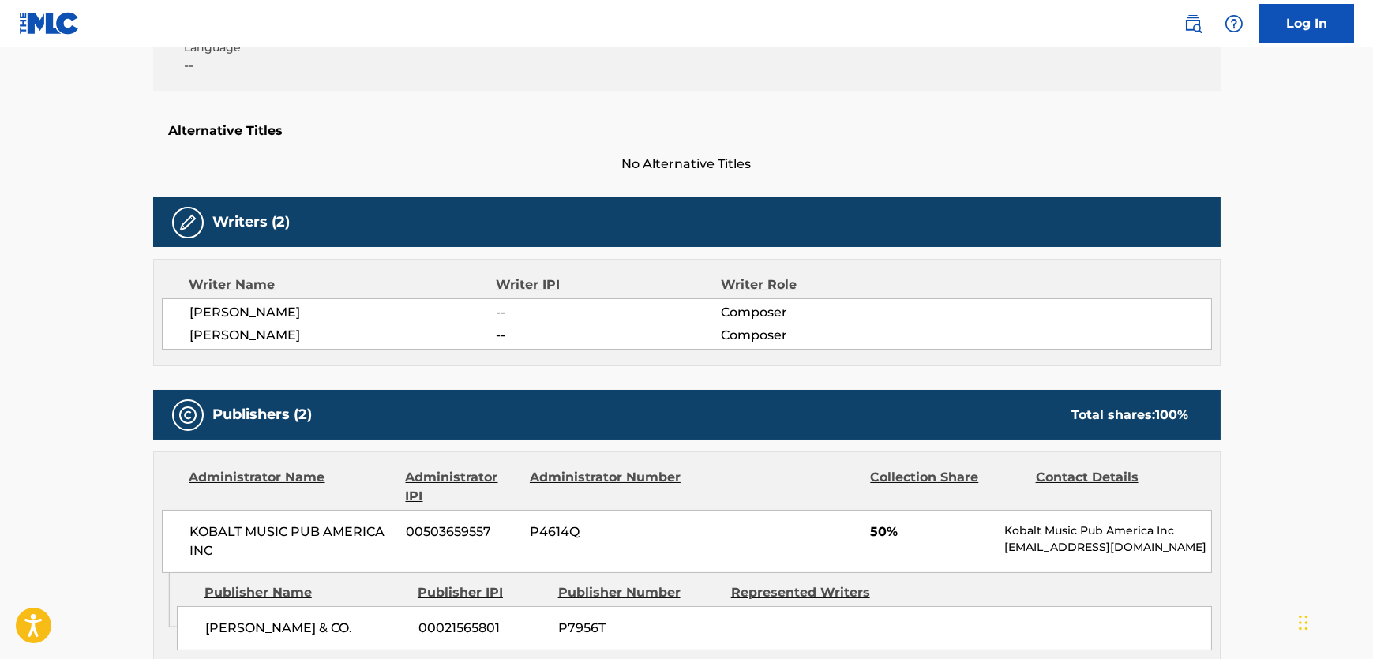
scroll to position [574, 0]
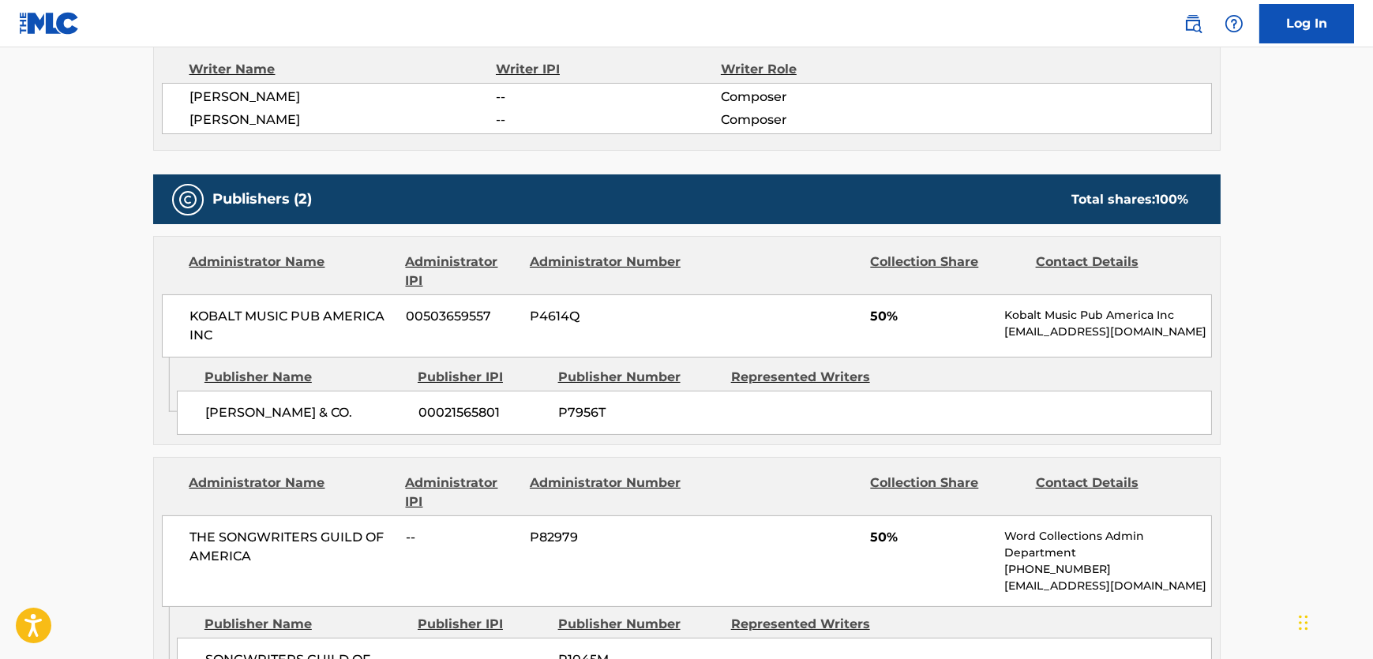
drag, startPoint x: 358, startPoint y: 422, endPoint x: 146, endPoint y: 426, distance: 212.5
click at [198, 422] on div "[PERSON_NAME] & CO. 00021565801 P7956T" at bounding box center [694, 413] width 1035 height 44
copy span "[PERSON_NAME] & CO."
drag, startPoint x: 213, startPoint y: 331, endPoint x: 176, endPoint y: 310, distance: 42.8
click at [176, 310] on div "KOBALT MUSIC PUB AMERICA INC 00503659557 P4614Q 50% Kobalt Music Pub America In…" at bounding box center [687, 326] width 1050 height 63
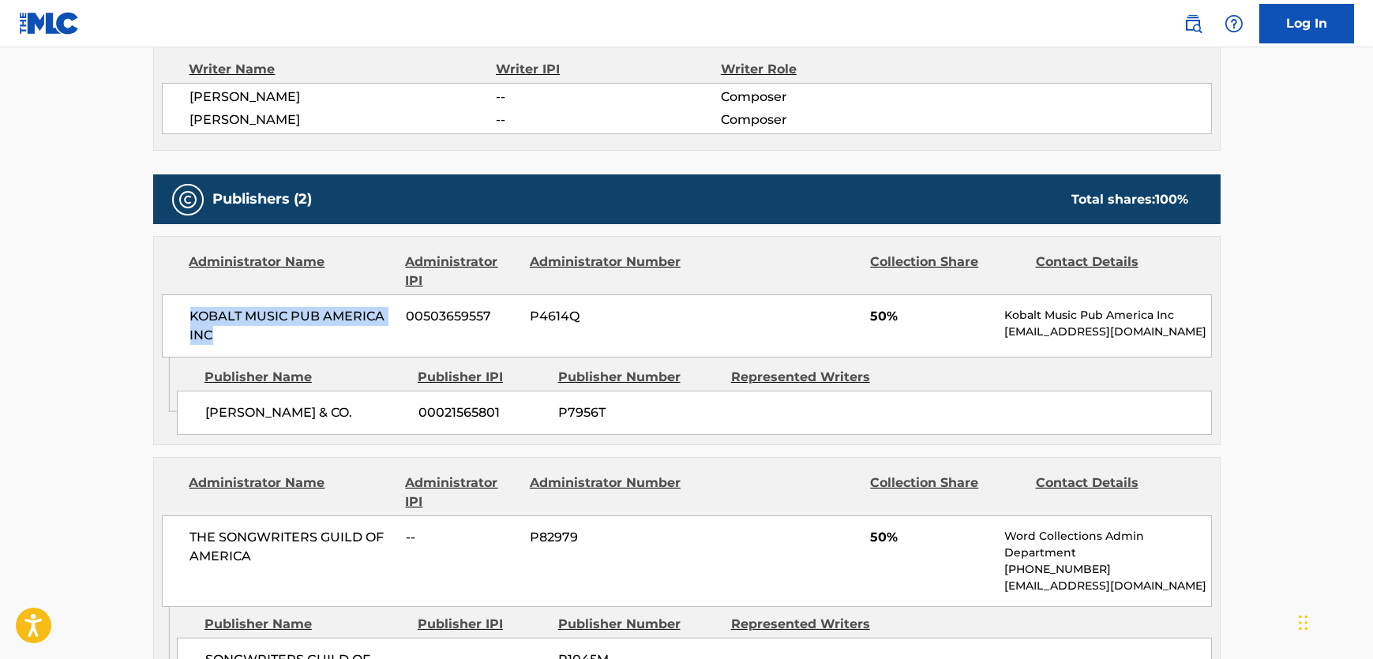
copy span "KOBALT MUSIC PUB AMERICA INC"
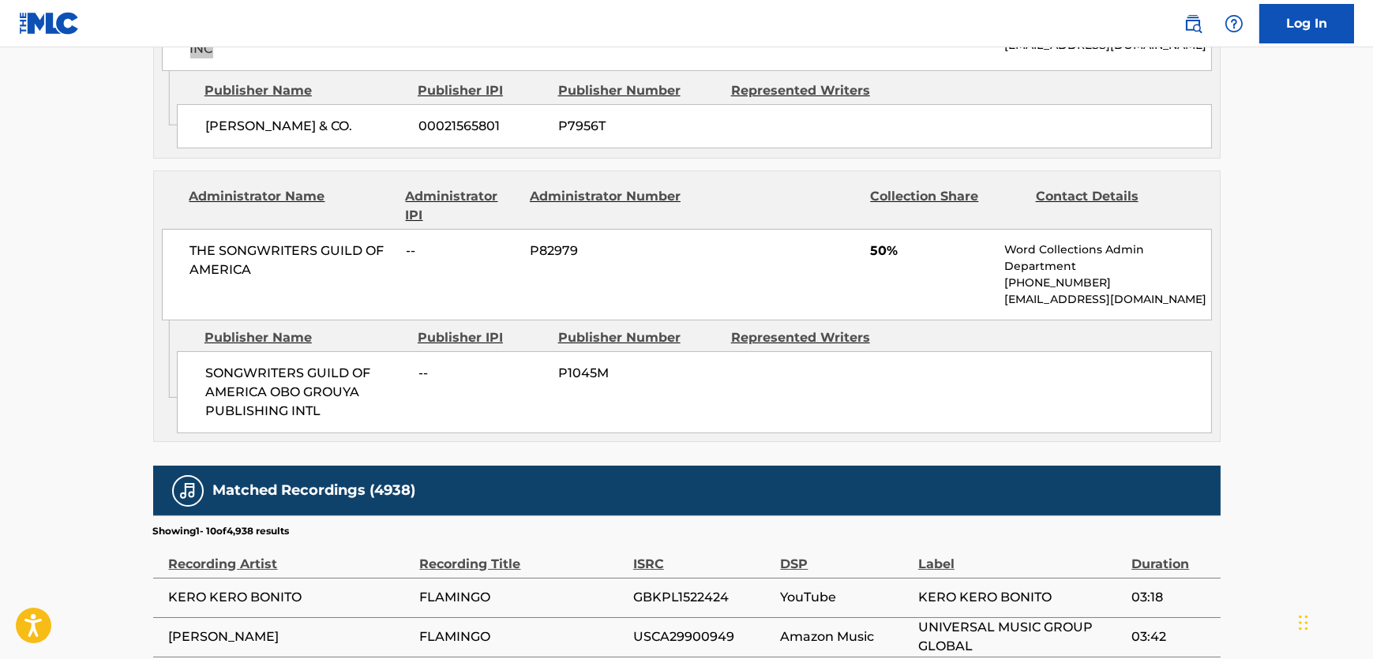
scroll to position [861, 0]
drag, startPoint x: 337, startPoint y: 405, endPoint x: 191, endPoint y: 369, distance: 150.5
click at [191, 369] on div "SONGWRITERS GUILD OF AMERICA OBO GROUYA PUBLISHING INTL -- P1045M" at bounding box center [694, 392] width 1035 height 82
copy span "SONGWRITERS GUILD OF AMERICA OBO GROUYA PUBLISHING INTL"
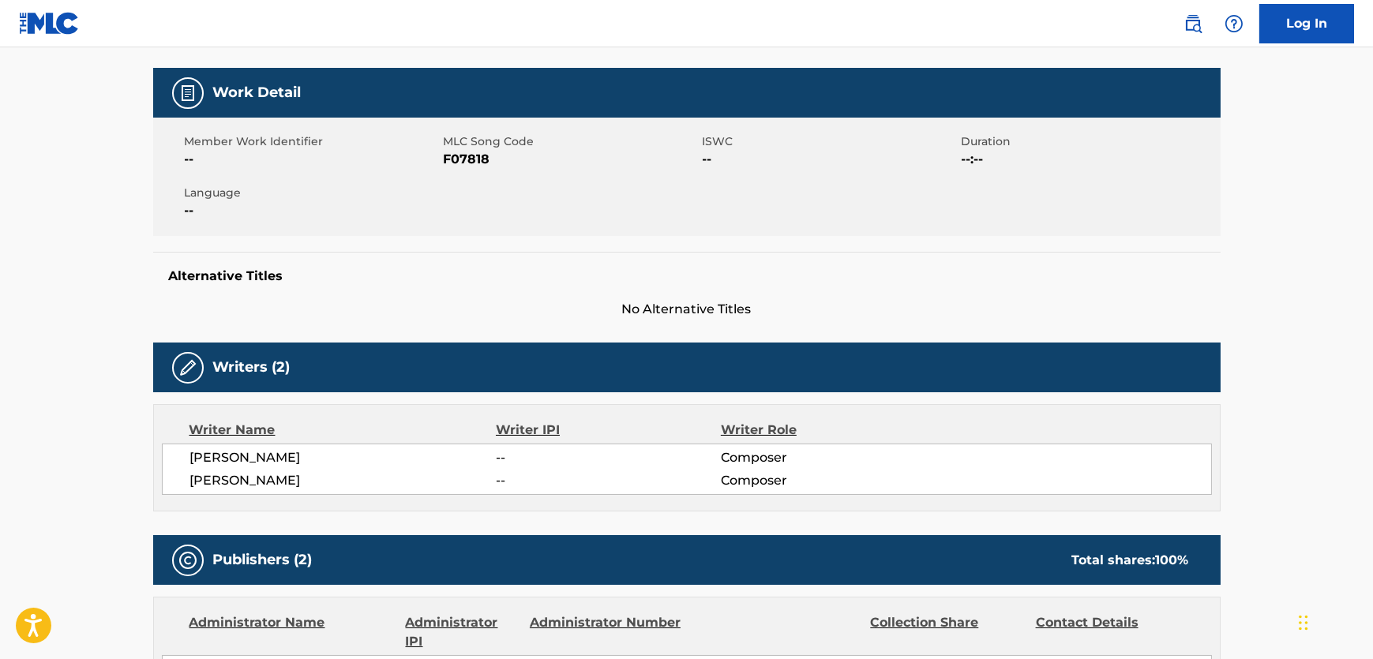
scroll to position [0, 0]
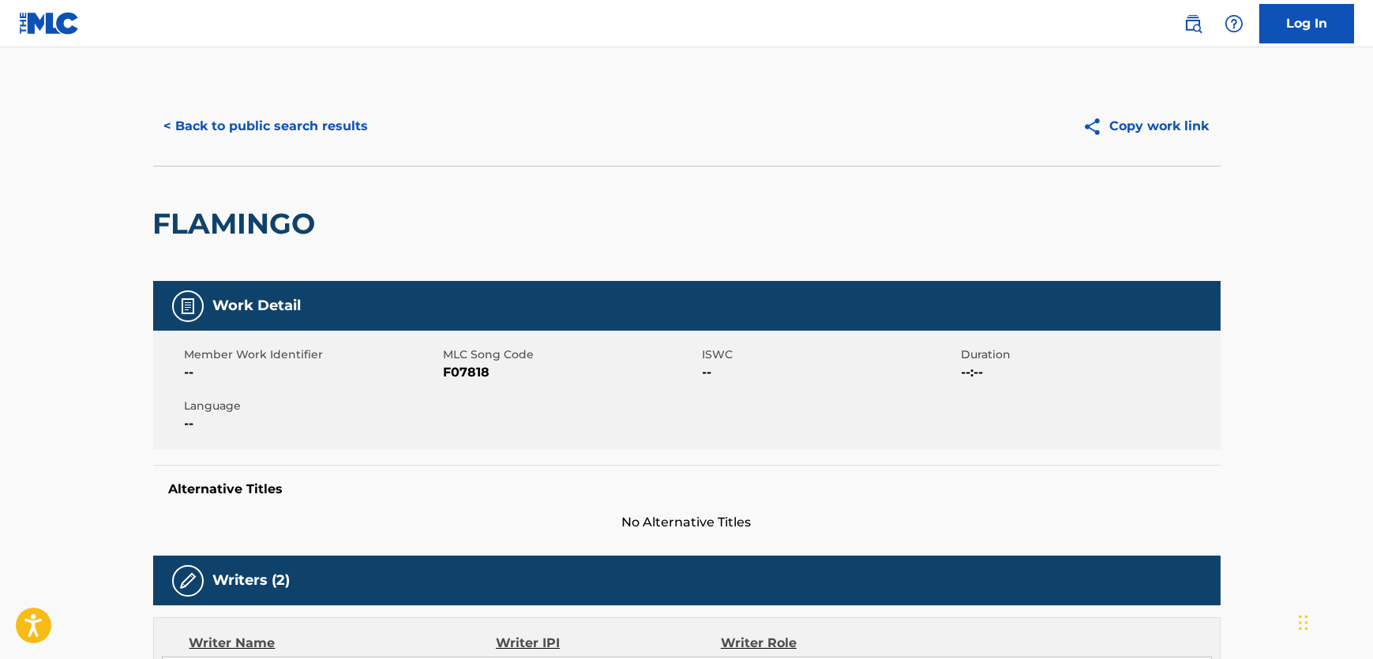
click at [291, 119] on button "< Back to public search results" at bounding box center [266, 126] width 227 height 39
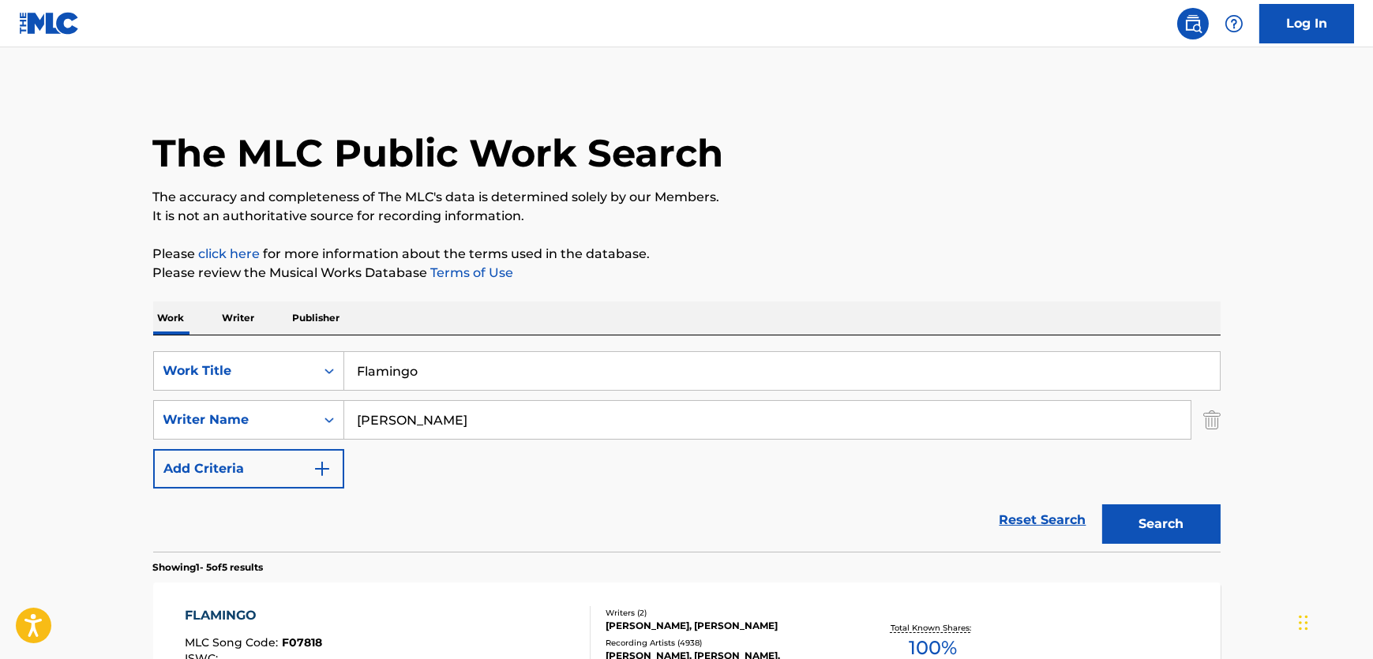
scroll to position [220, 0]
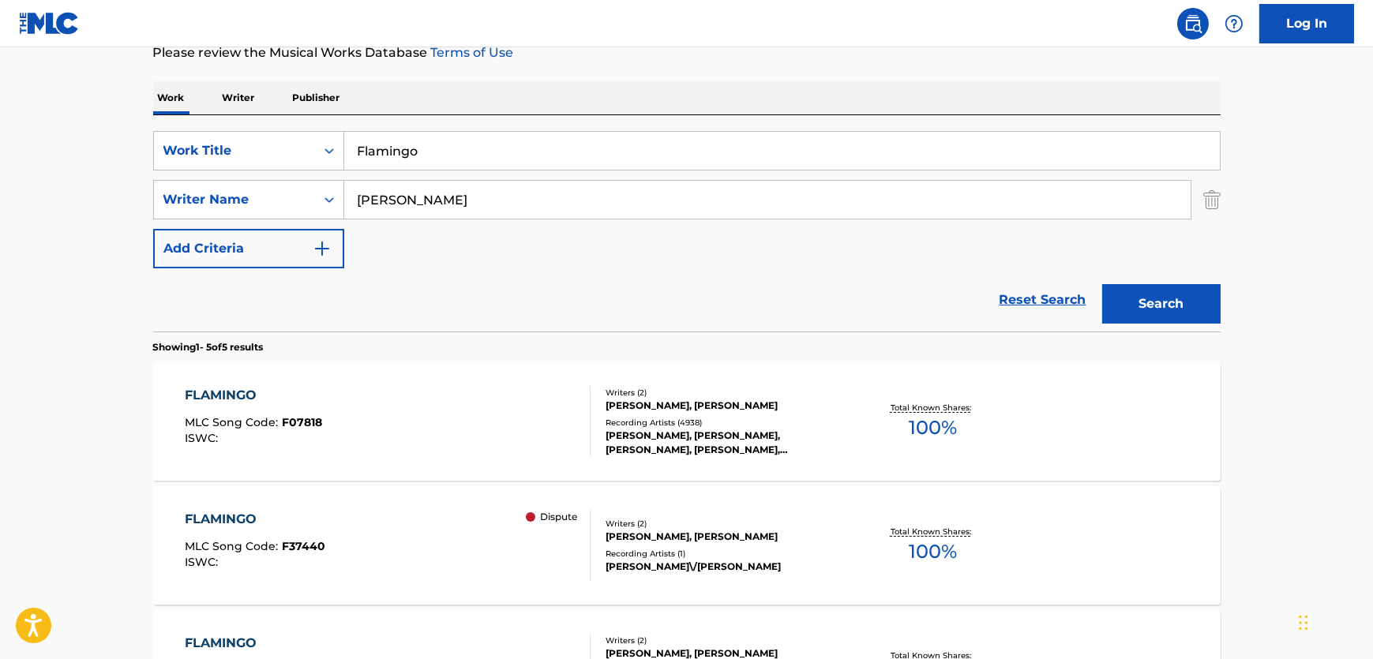
drag, startPoint x: 474, startPoint y: 154, endPoint x: 55, endPoint y: 160, distance: 418.5
click at [55, 160] on main "The MLC Public Work Search The accuracy and completeness of The MLC's data is d…" at bounding box center [686, 443] width 1373 height 1232
paste input "Wood'n You"
type input "Wood'n You"
drag, startPoint x: 437, startPoint y: 201, endPoint x: 197, endPoint y: 194, distance: 240.1
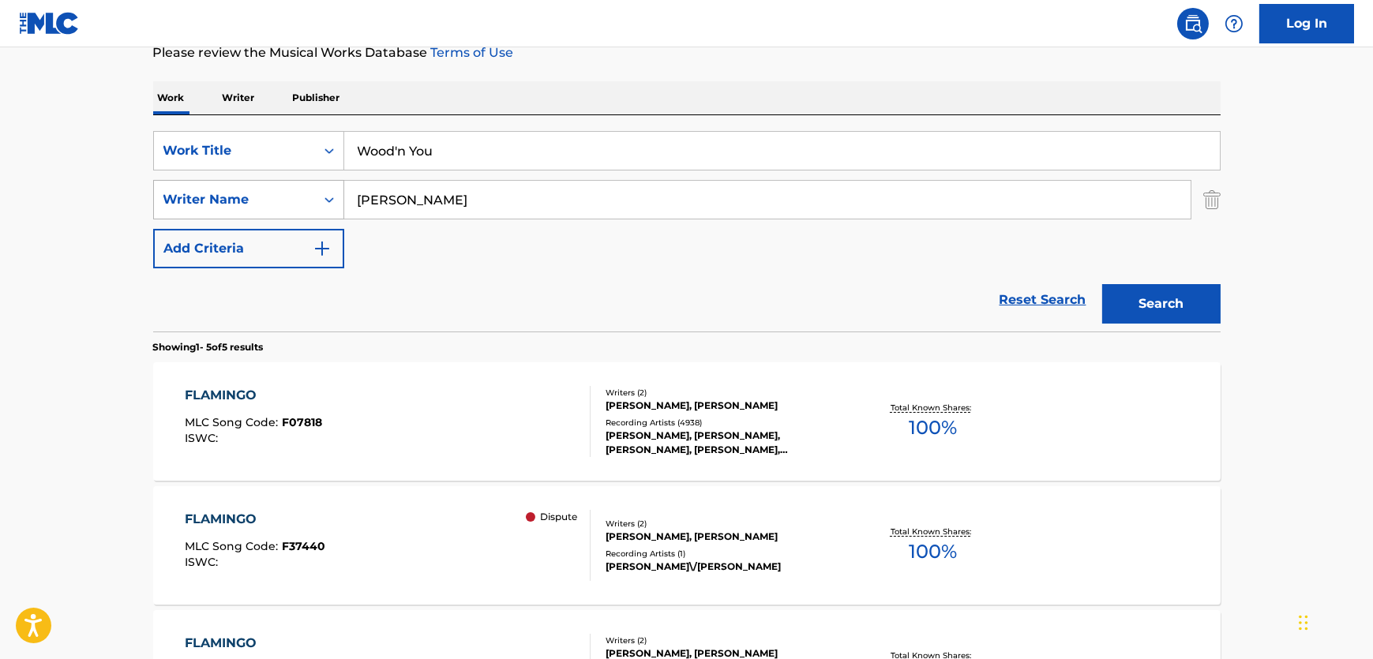
click at [186, 193] on div "SearchWithCriteriad6667b82-5310-4e4b-b050-fcce6c0b2bb4 Writer Name [PERSON_NAME]" at bounding box center [687, 199] width 1068 height 39
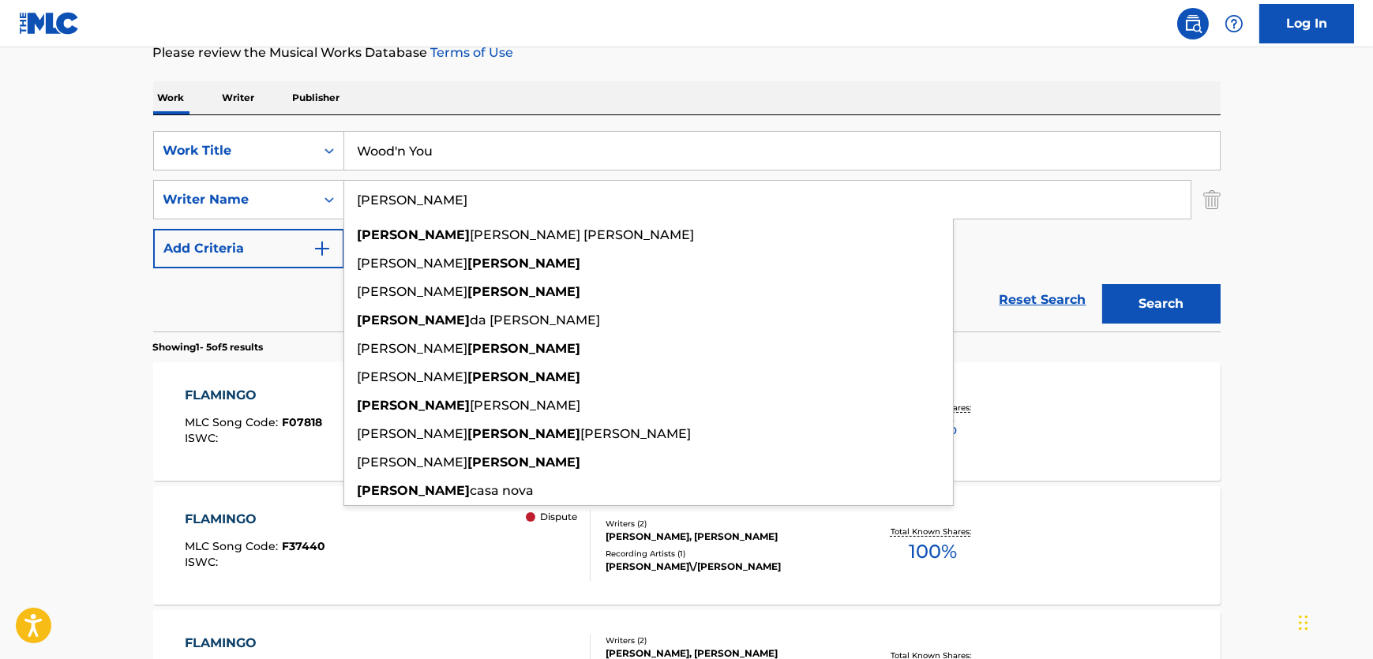
paste input "[PERSON_NAME]"
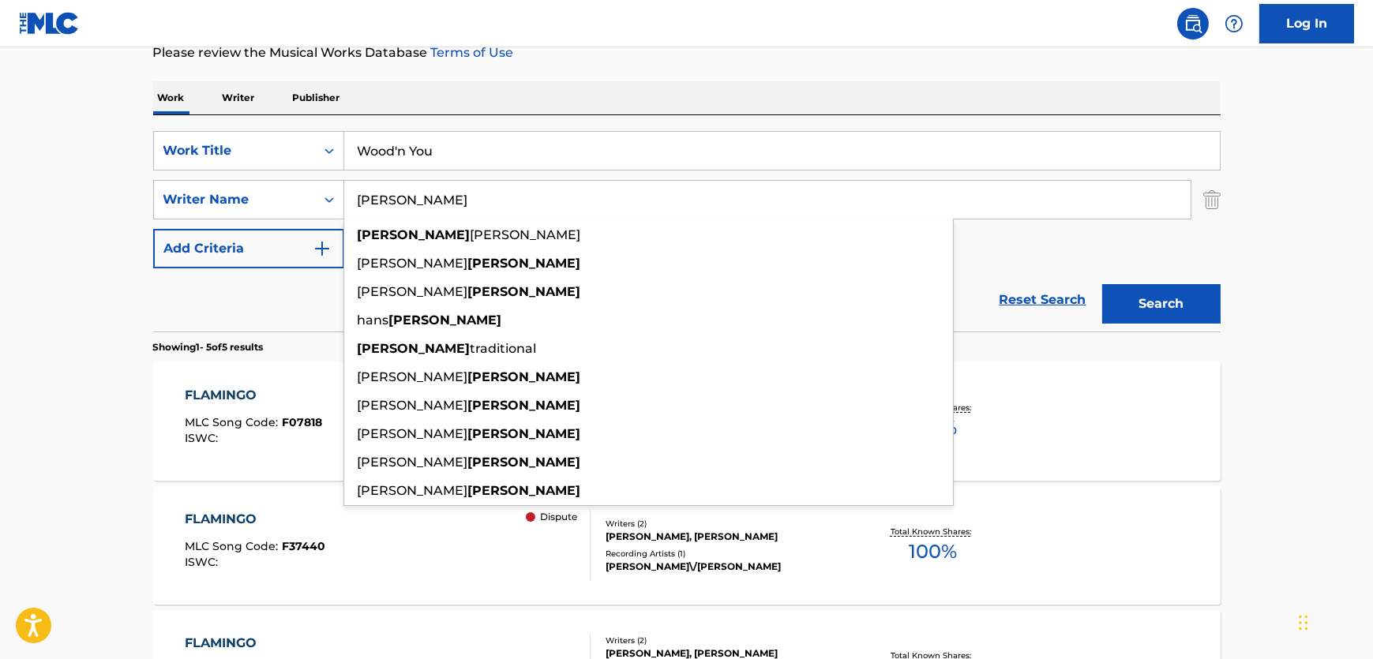
type input "[PERSON_NAME]"
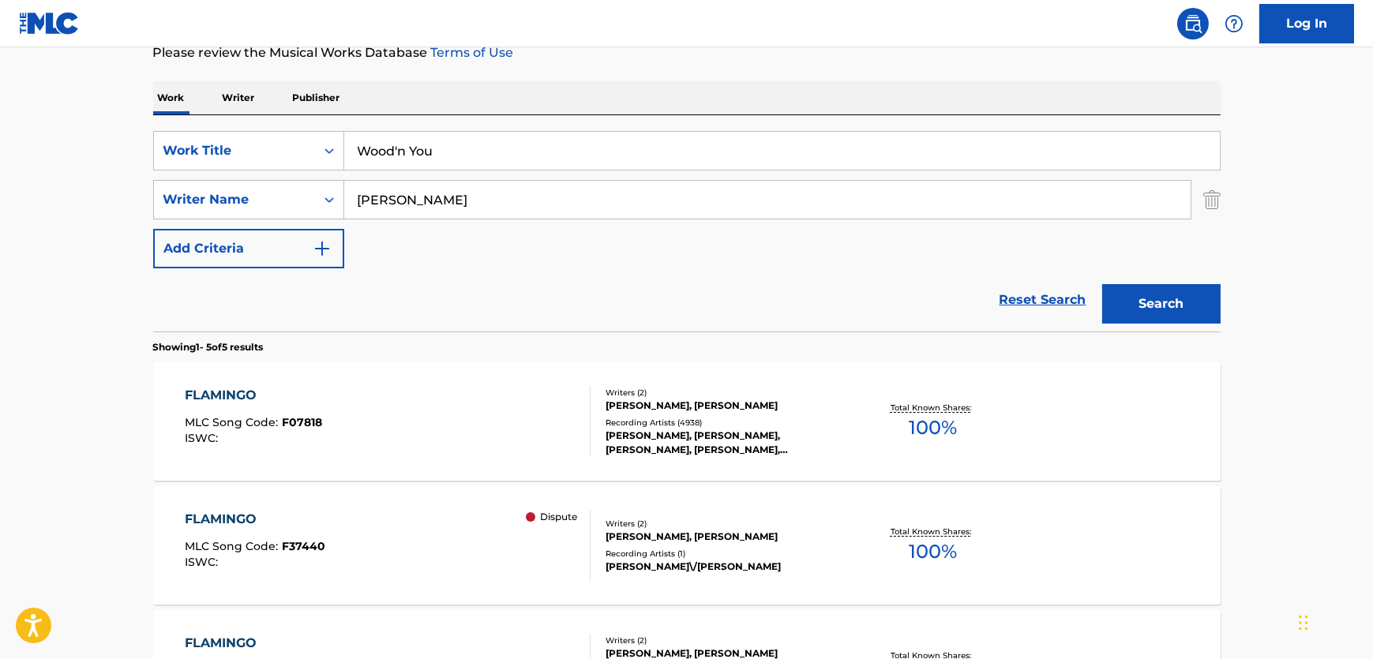
click at [1160, 290] on button "Search" at bounding box center [1161, 303] width 118 height 39
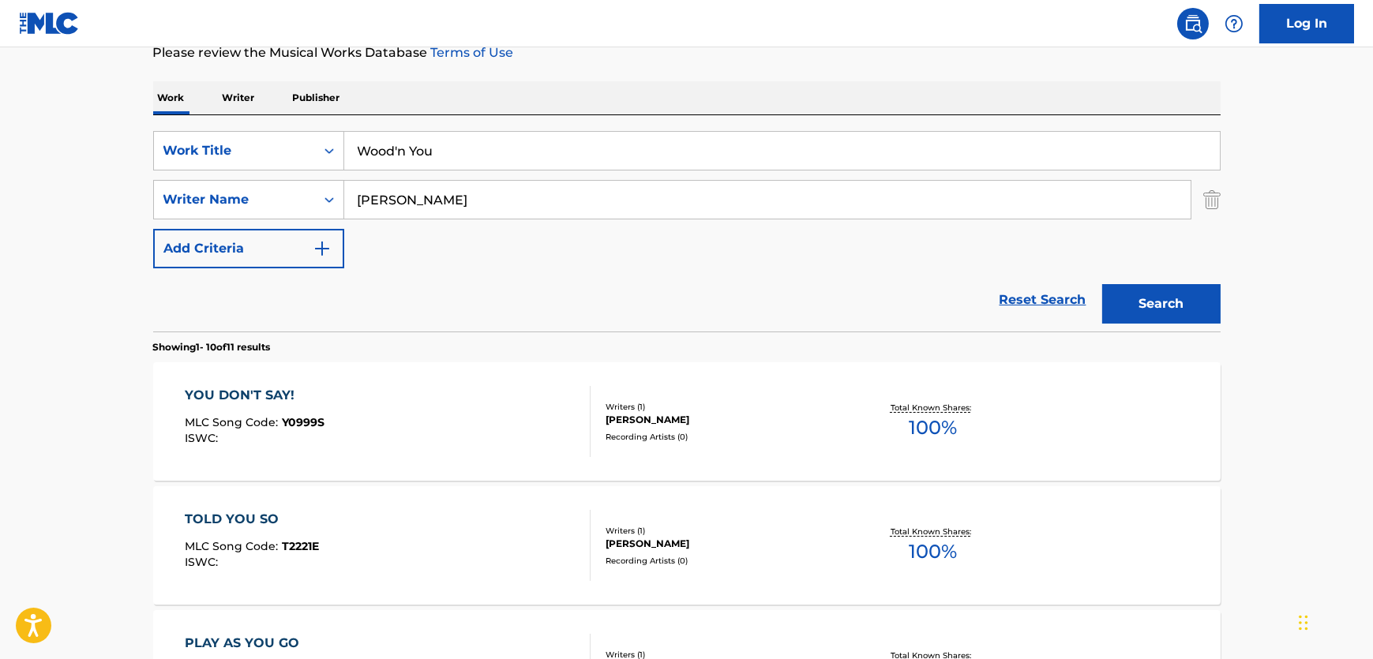
drag, startPoint x: 435, startPoint y: 159, endPoint x: 392, endPoint y: 159, distance: 43.4
click at [392, 159] on input "Wood'n You" at bounding box center [782, 151] width 876 height 38
click at [598, 328] on div "Reset Search Search" at bounding box center [687, 299] width 1068 height 63
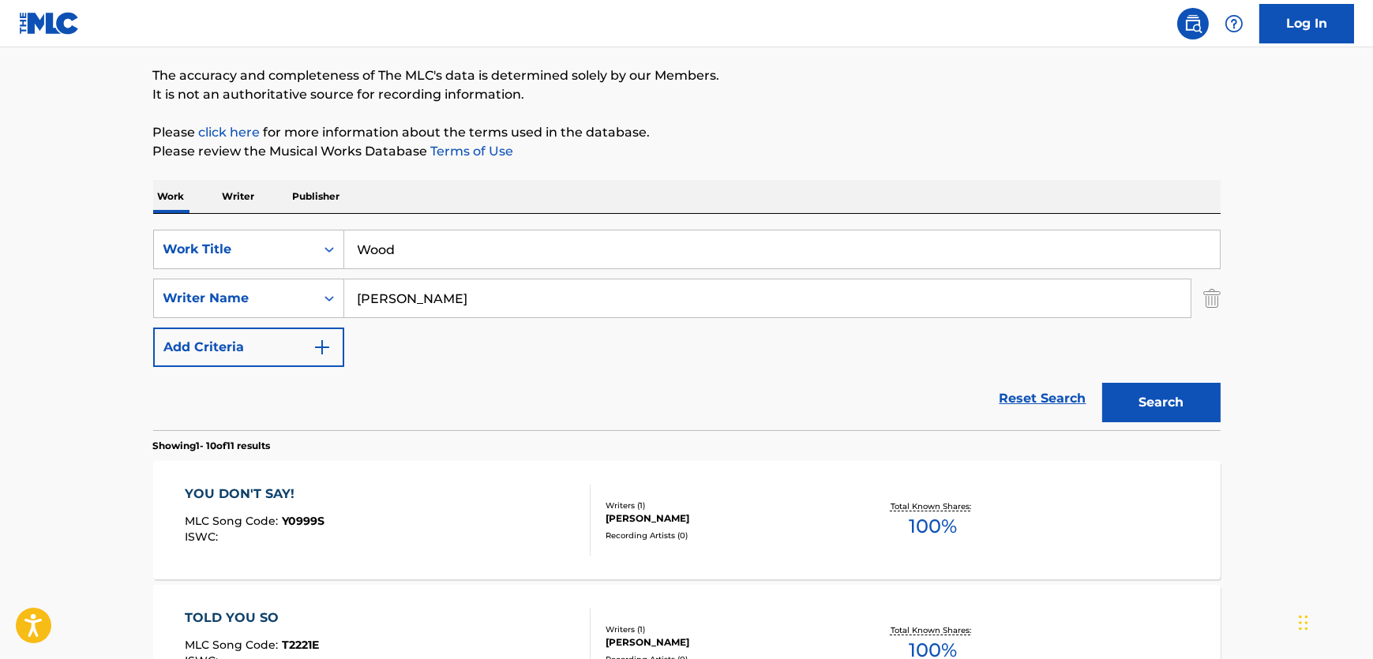
scroll to position [0, 0]
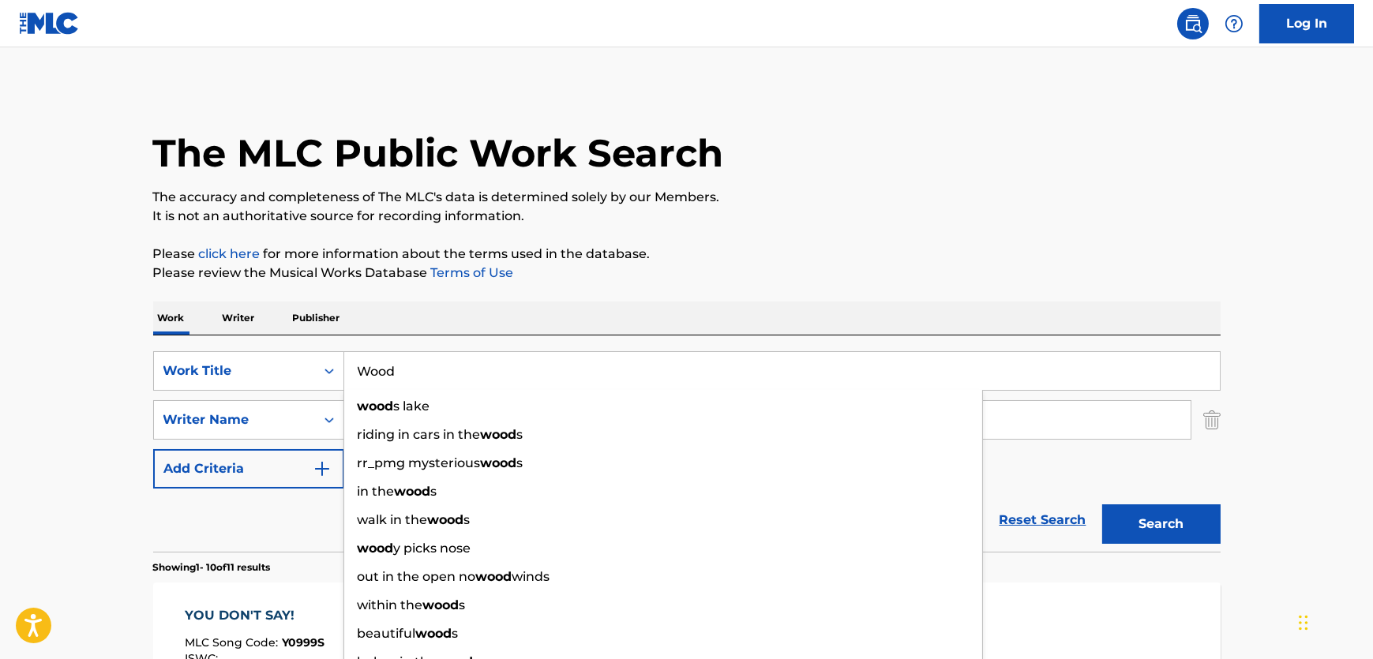
drag, startPoint x: 445, startPoint y: 362, endPoint x: 2, endPoint y: 364, distance: 443.0
paste input "All the Way Home"
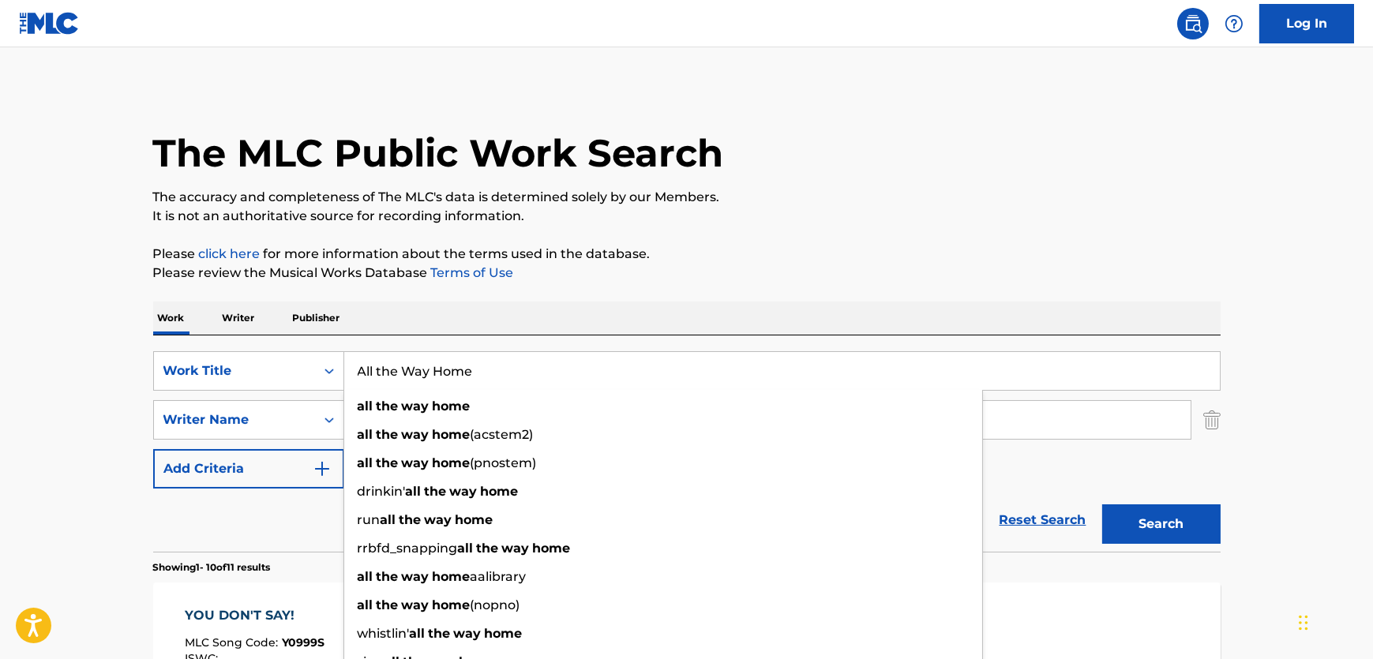
type input "All the Way Home"
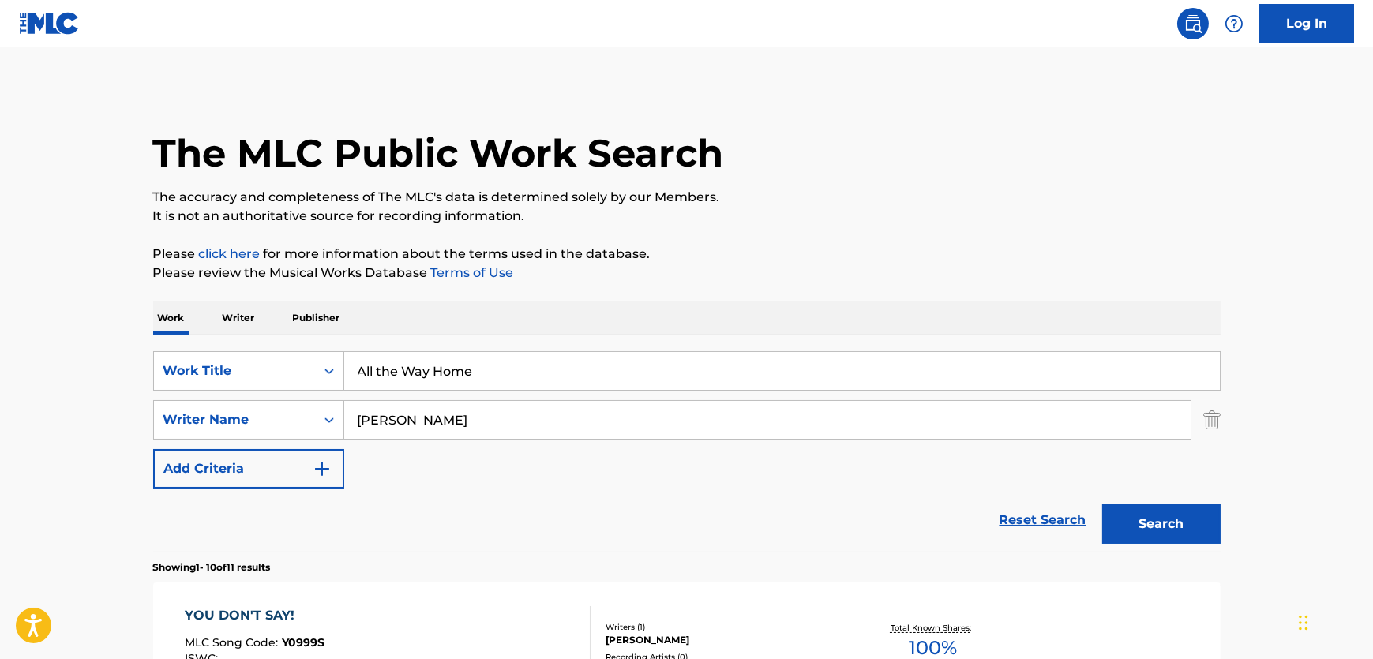
drag, startPoint x: 516, startPoint y: 419, endPoint x: 382, endPoint y: 418, distance: 134.2
paste input "[PERSON_NAME]"
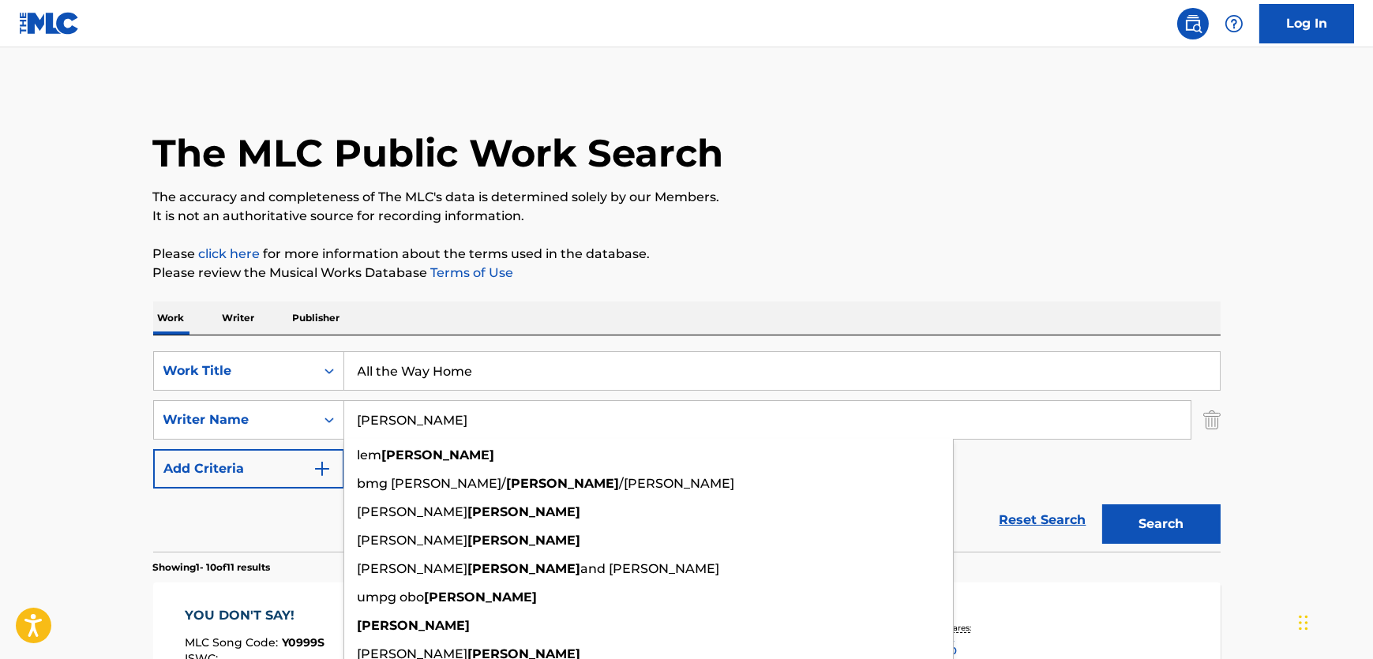
type input "[PERSON_NAME]"
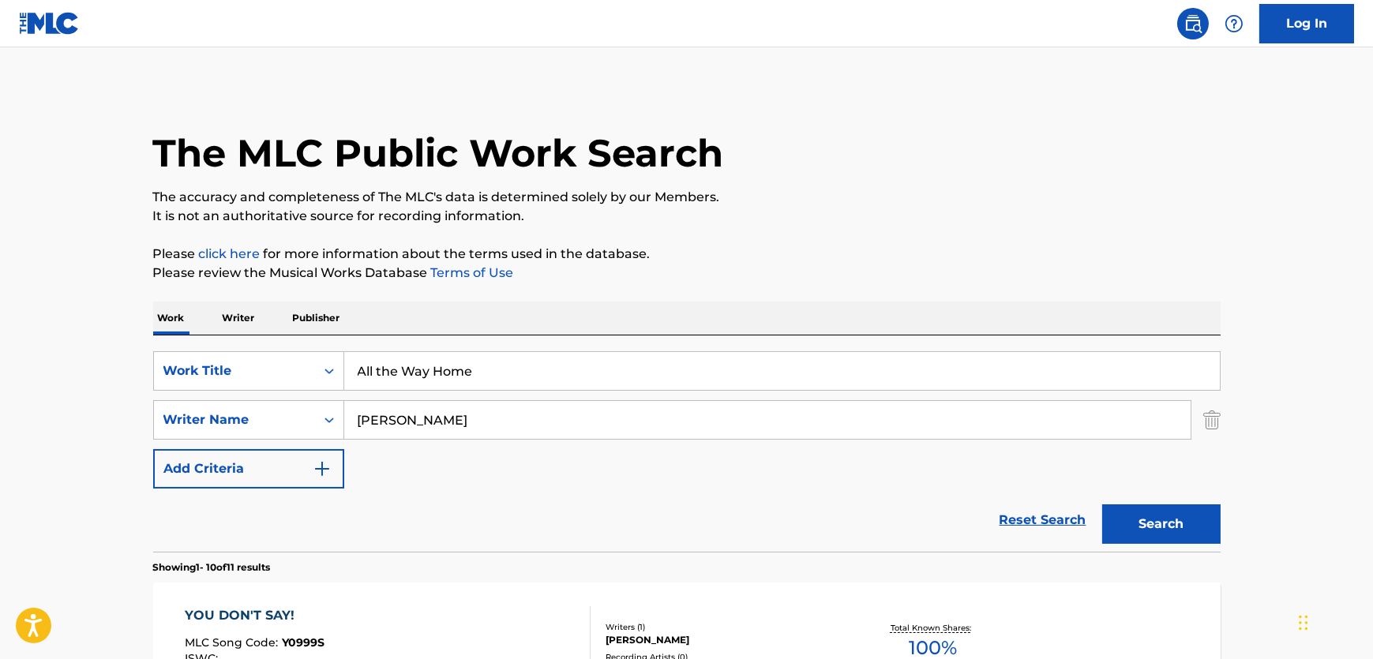
drag, startPoint x: 1172, startPoint y: 509, endPoint x: 1109, endPoint y: 486, distance: 66.9
click at [1170, 507] on button "Search" at bounding box center [1161, 524] width 118 height 39
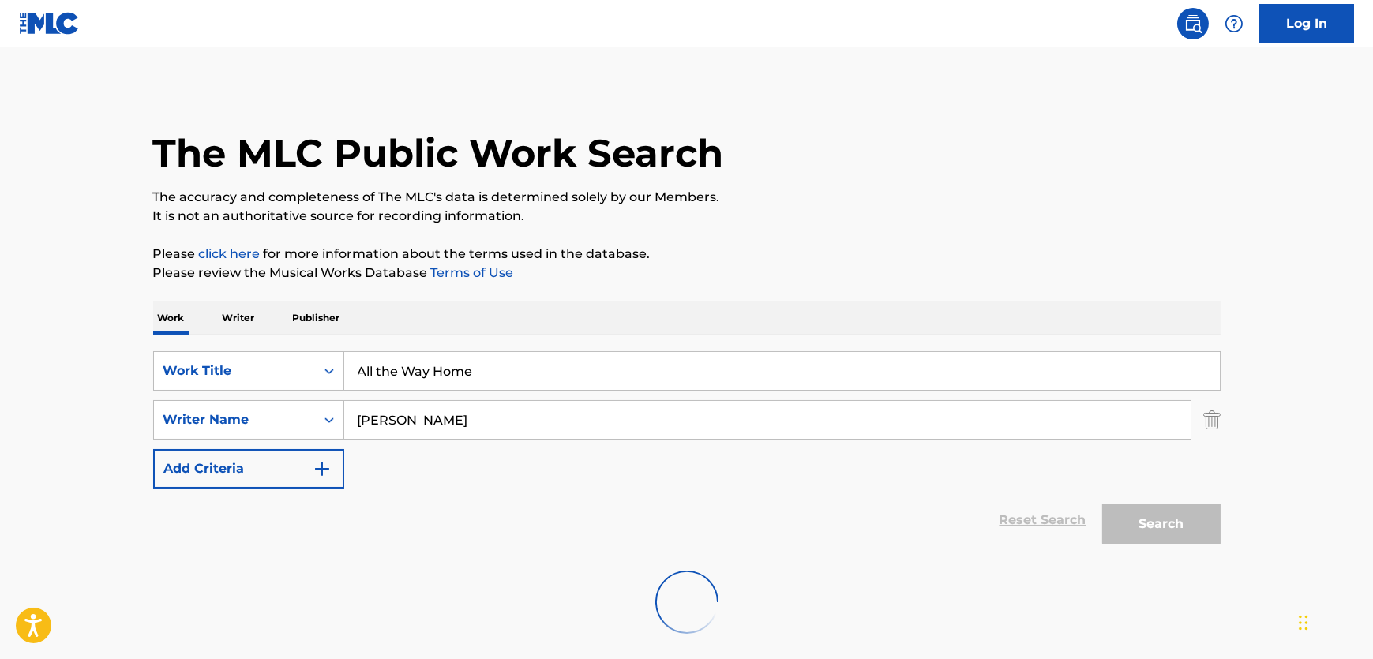
scroll to position [77, 0]
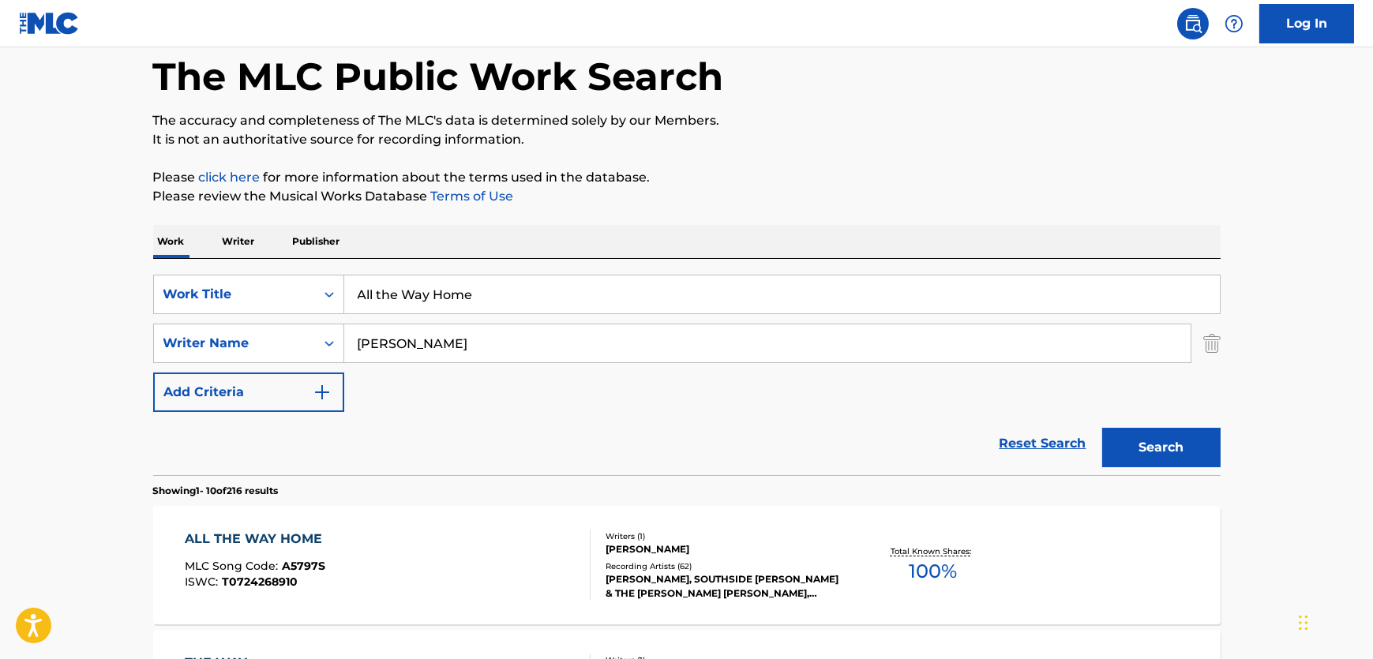
click at [497, 568] on div "ALL THE WAY HOME MLC Song Code : A5797S ISWC : T0724268910" at bounding box center [388, 565] width 406 height 71
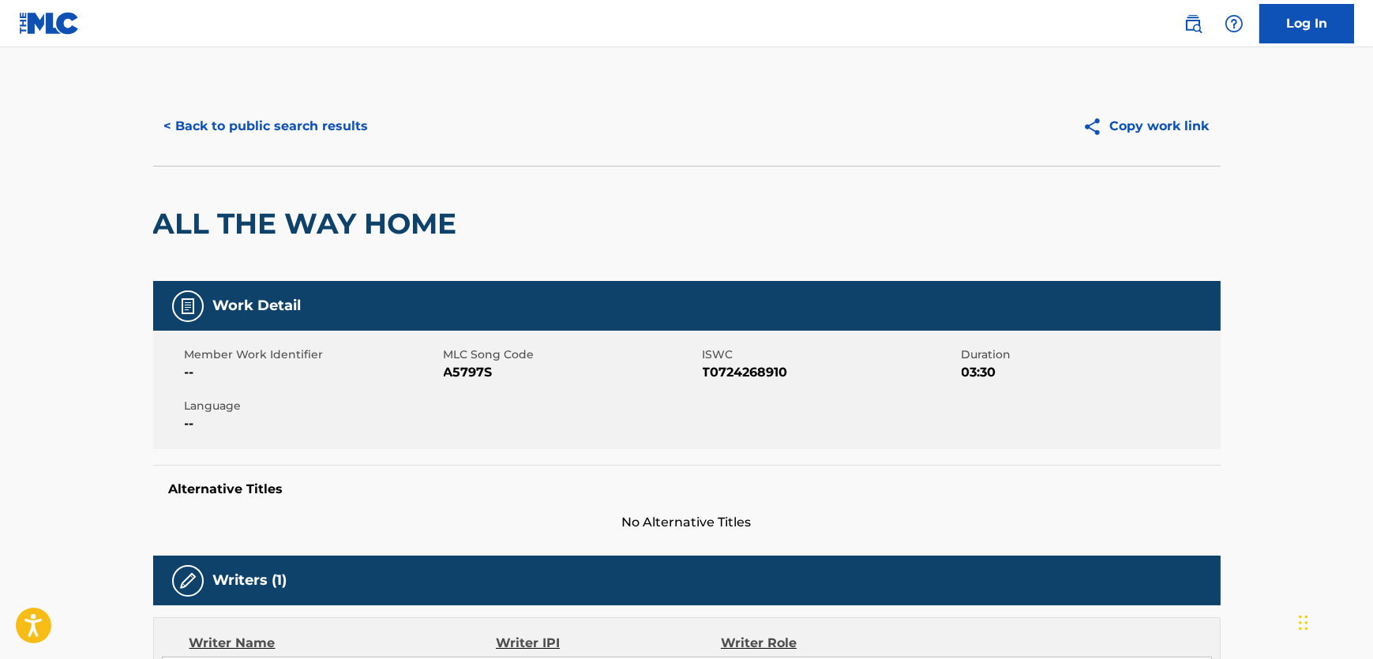
click at [475, 372] on span "A5797S" at bounding box center [571, 372] width 255 height 19
copy span "A5797S"
drag, startPoint x: 765, startPoint y: 388, endPoint x: 775, endPoint y: 375, distance: 16.4
click at [765, 388] on div "Member Work Identifier -- MLC Song Code A5797S ISWC T0724268910 Duration 03:30 …" at bounding box center [687, 390] width 1068 height 118
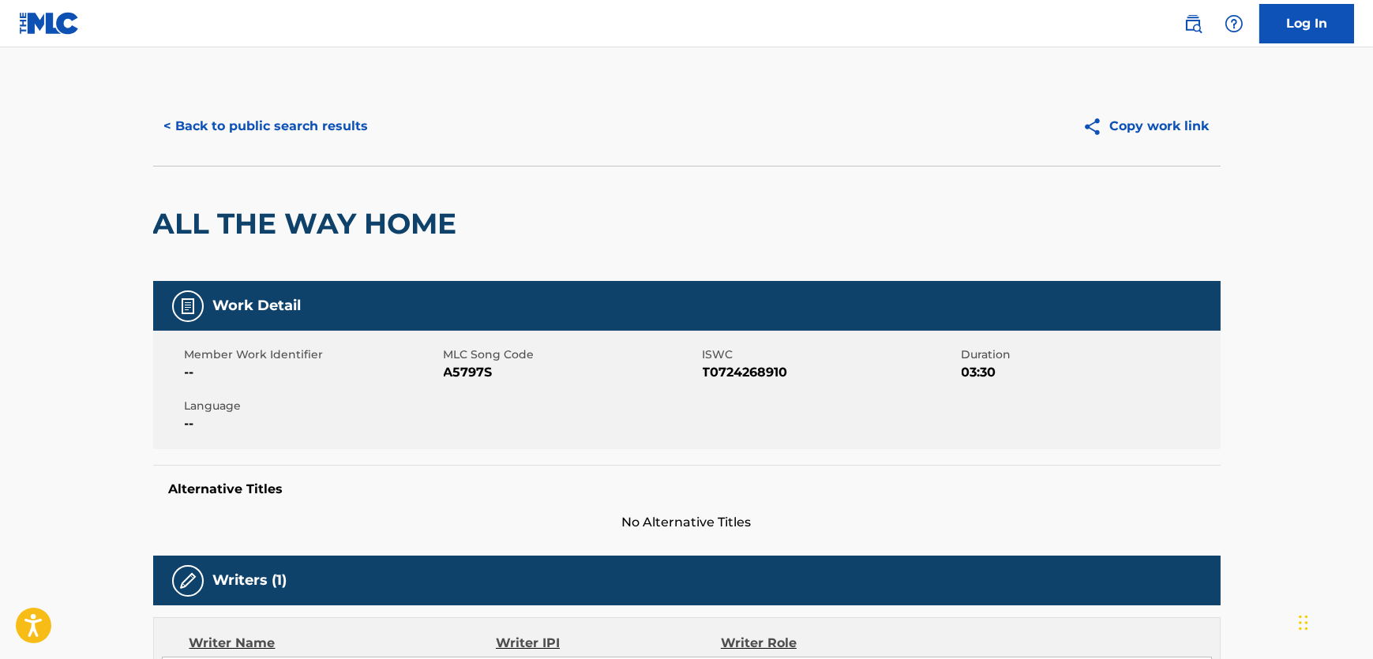
click at [775, 375] on span "T0724268910" at bounding box center [830, 372] width 255 height 19
drag, startPoint x: 775, startPoint y: 375, endPoint x: 718, endPoint y: 383, distance: 57.4
click at [774, 375] on span "T0724268910" at bounding box center [830, 372] width 255 height 19
copy span "T0724268910"
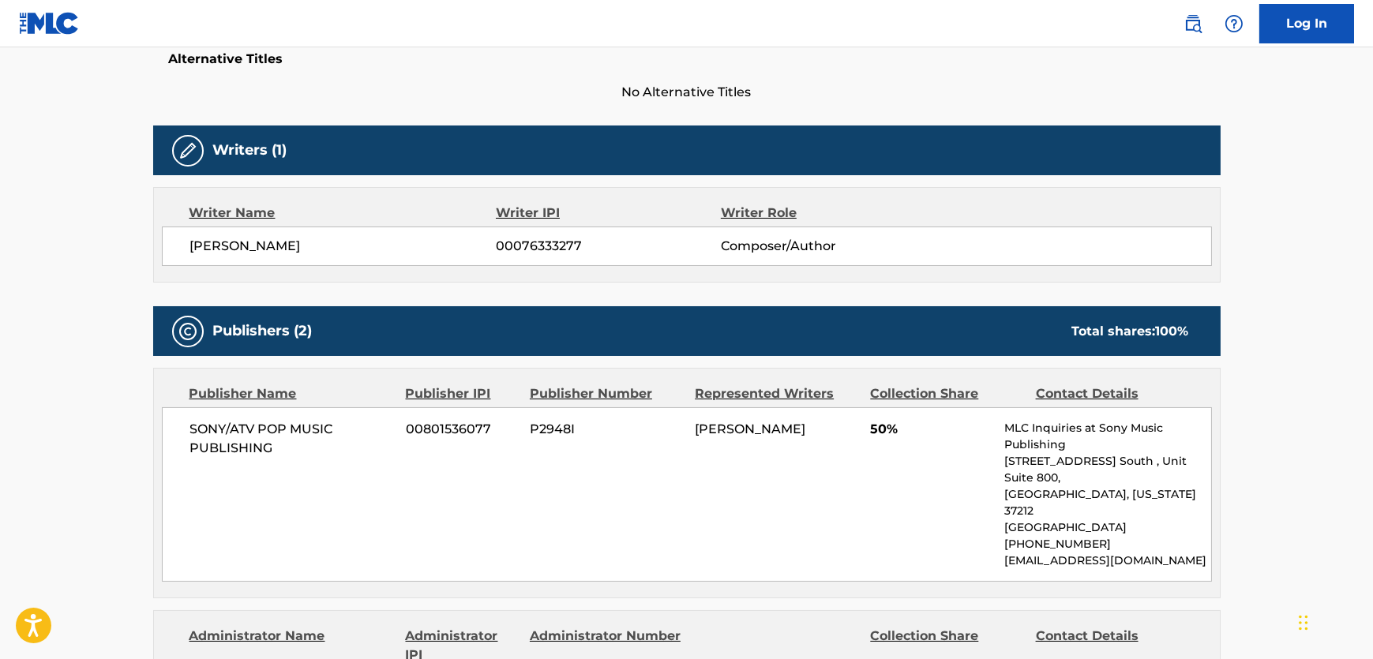
scroll to position [718, 0]
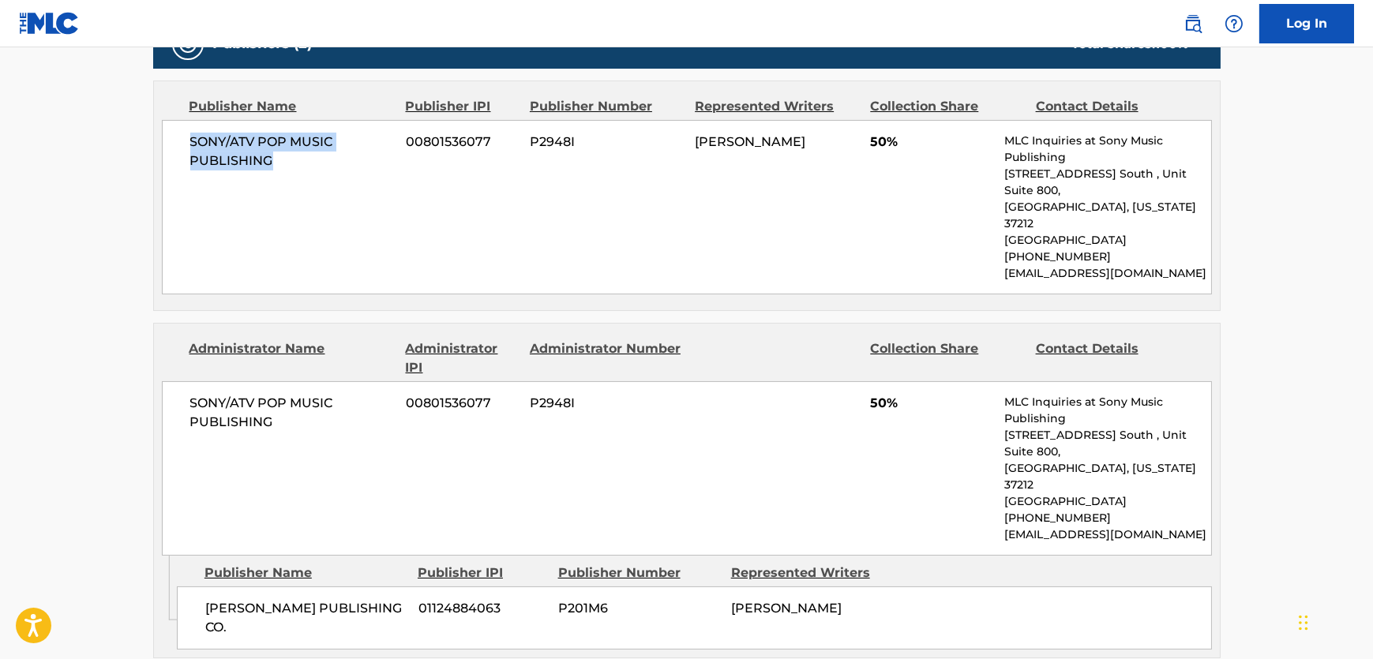
drag, startPoint x: 295, startPoint y: 192, endPoint x: 185, endPoint y: 148, distance: 119.1
click at [185, 148] on div "SONY/ATV POP MUSIC PUBLISHING 00801536077 P2948I [PERSON_NAME] 50% MLC Inquirie…" at bounding box center [687, 207] width 1050 height 175
copy span "SONY/ATV POP MUSIC PUBLISHING"
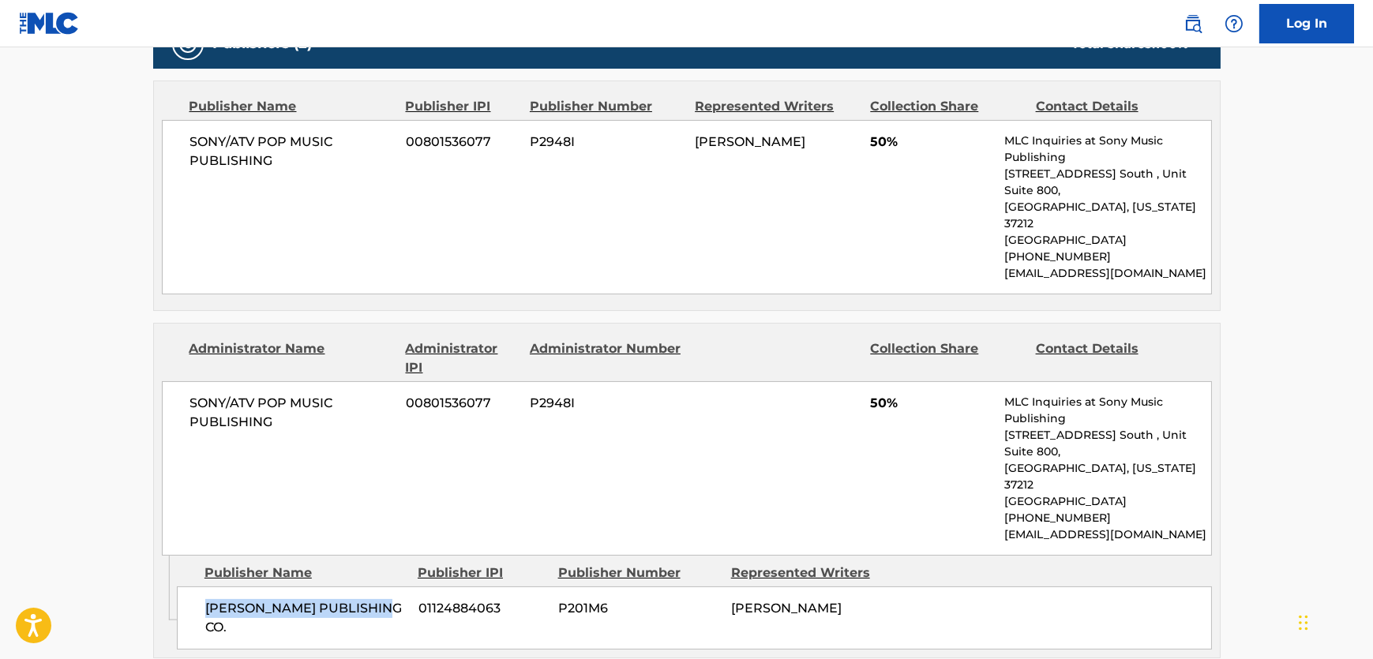
drag, startPoint x: 403, startPoint y: 538, endPoint x: 1, endPoint y: 529, distance: 402.8
click at [192, 587] on div "[PERSON_NAME] PUBLISHING CO. 01124884063 P201M6 [PERSON_NAME]" at bounding box center [694, 618] width 1035 height 63
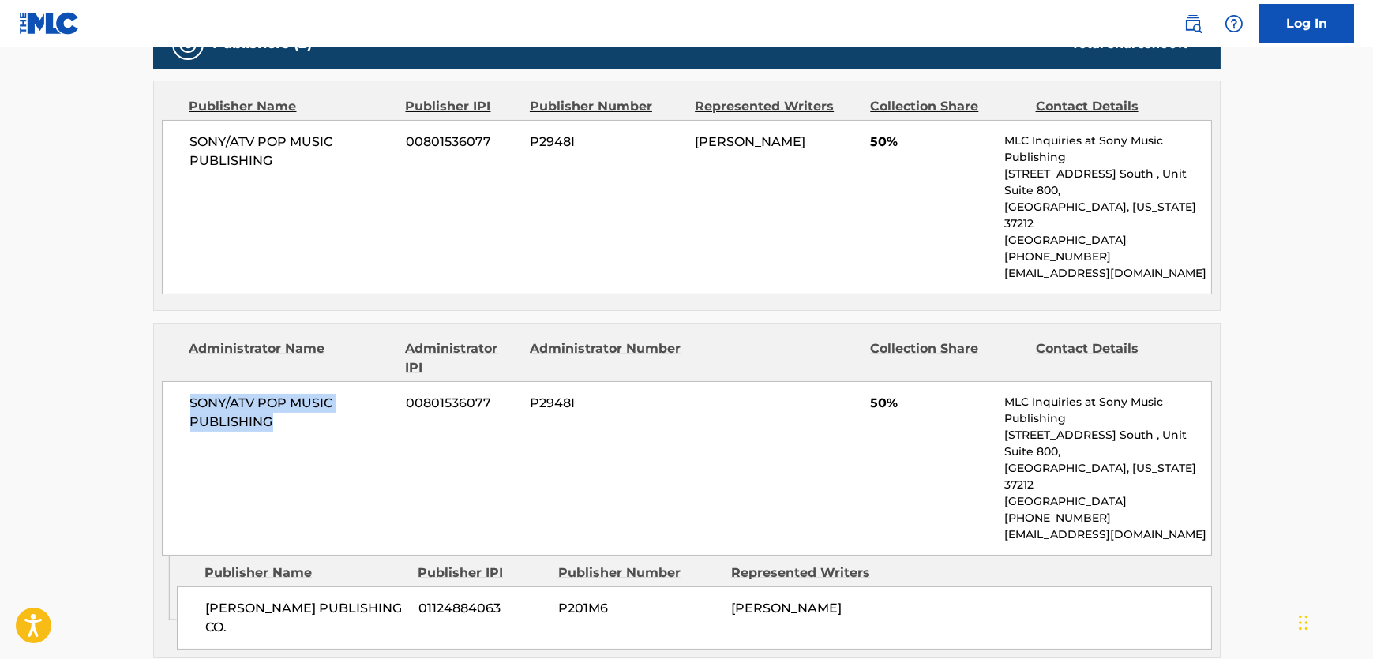
click at [116, 371] on main "< Back to public search results Copy work link ALL THE WAY HOME Work Detail Mem…" at bounding box center [686, 310] width 1373 height 1960
